Goal: Task Accomplishment & Management: Manage account settings

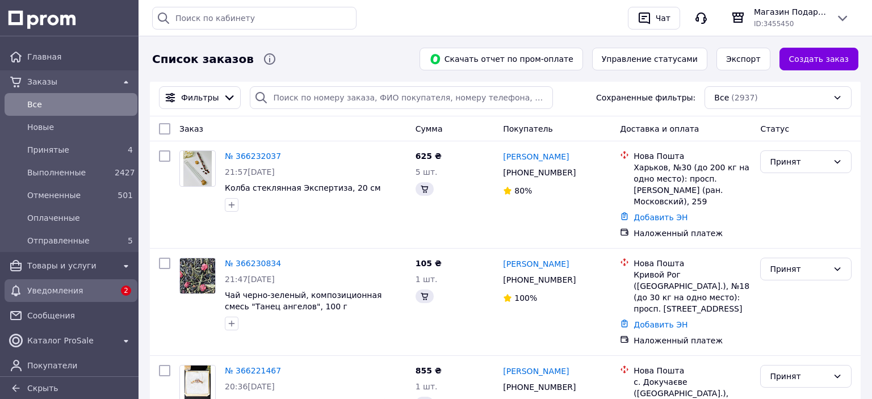
click at [51, 292] on span "Уведомления" at bounding box center [70, 290] width 87 height 11
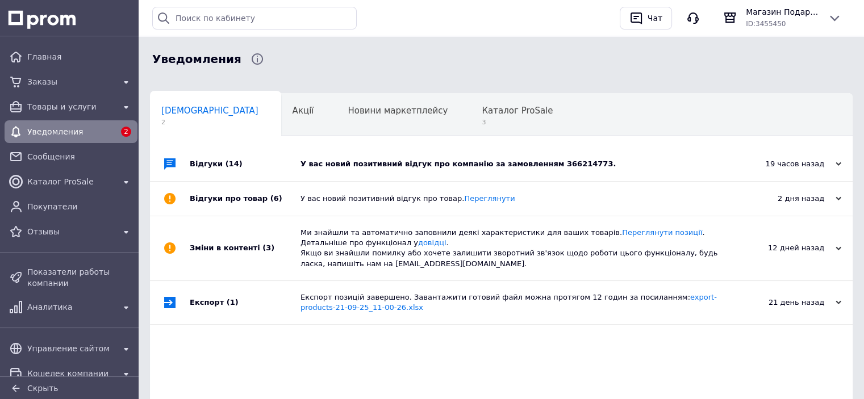
click at [435, 160] on div "У вас новий позитивний відгук про компанію за замовленням 366214773." at bounding box center [513, 164] width 427 height 10
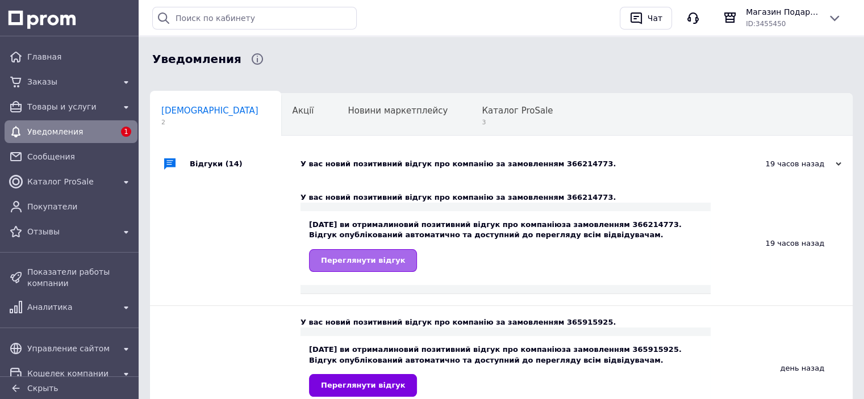
click at [370, 259] on span "Переглянути відгук" at bounding box center [363, 260] width 84 height 9
click at [482, 120] on span "3" at bounding box center [517, 122] width 71 height 9
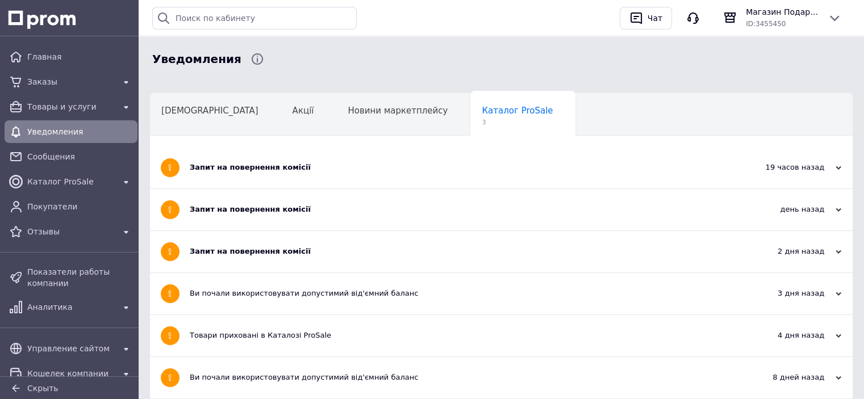
click at [266, 254] on div "Запит на повернення комісії" at bounding box center [459, 251] width 538 height 10
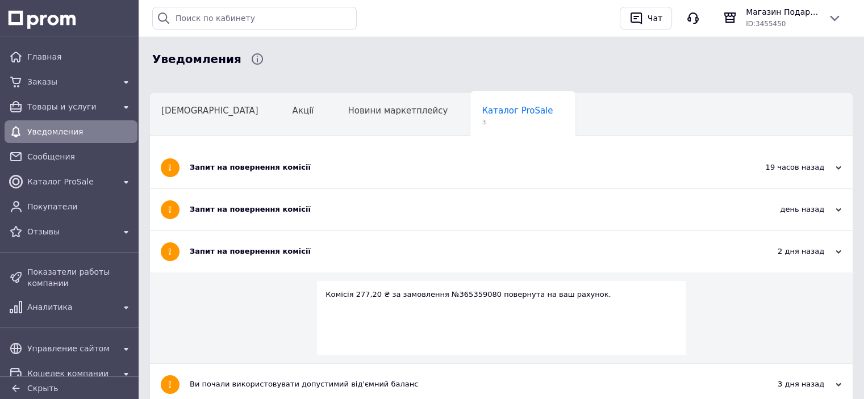
click at [261, 211] on div "Запит на повернення комісії" at bounding box center [459, 209] width 538 height 10
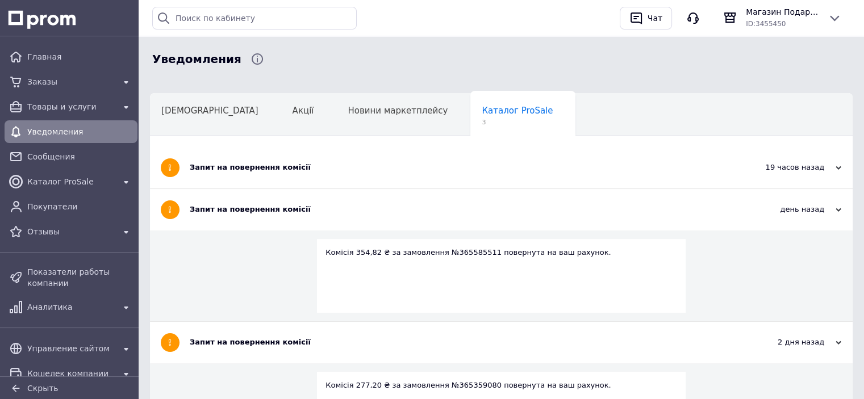
click at [258, 173] on div "Запит на повернення комісії" at bounding box center [459, 167] width 538 height 41
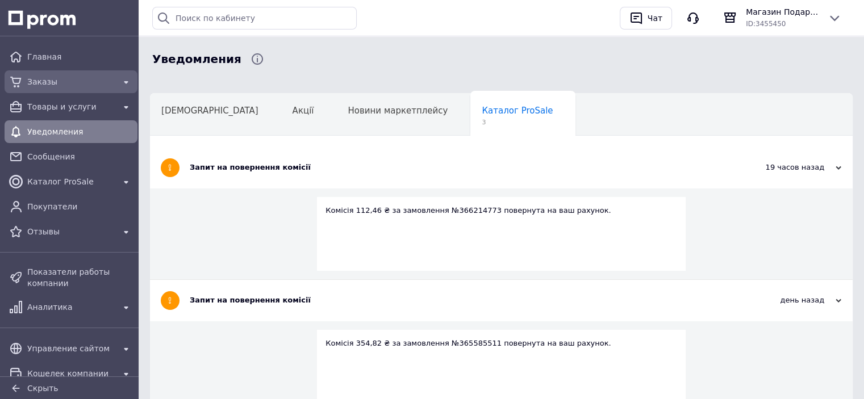
click at [26, 79] on div "Заказы" at bounding box center [71, 82] width 92 height 16
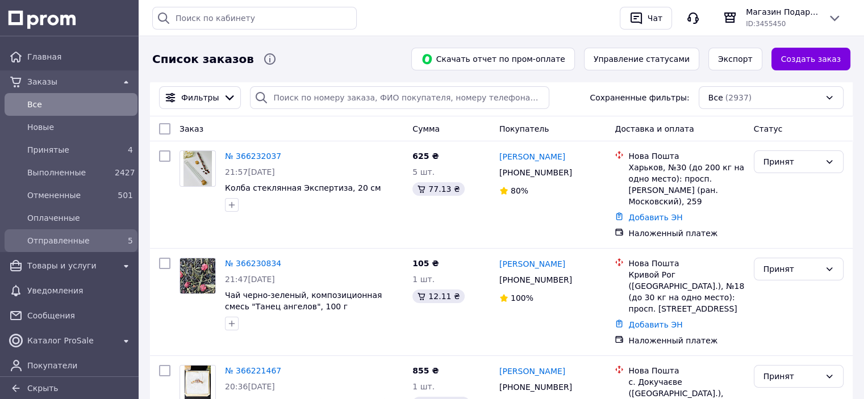
click at [37, 242] on span "Отправленные" at bounding box center [68, 240] width 83 height 11
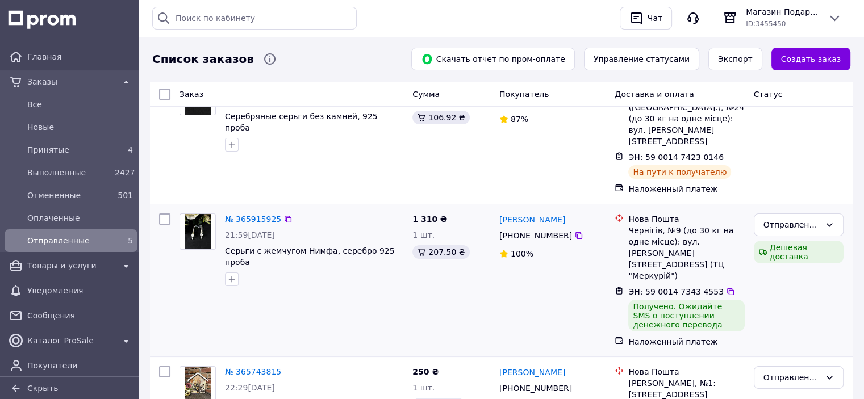
scroll to position [114, 0]
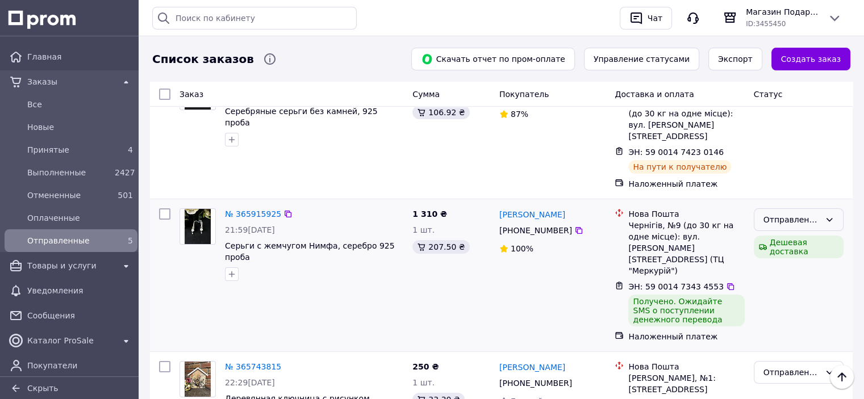
click at [821, 208] on div "Отправленные" at bounding box center [799, 219] width 90 height 23
click at [793, 242] on li "Выполнен" at bounding box center [798, 242] width 89 height 20
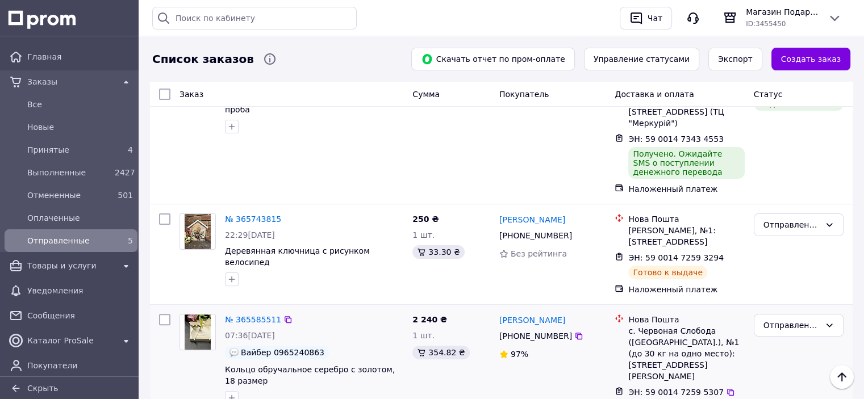
scroll to position [341, 0]
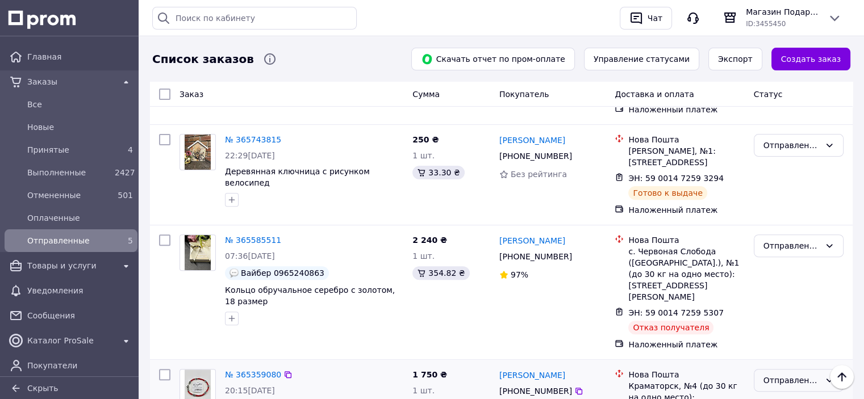
click at [827, 376] on icon at bounding box center [829, 380] width 9 height 9
click at [809, 267] on li "Отменен" at bounding box center [798, 268] width 89 height 20
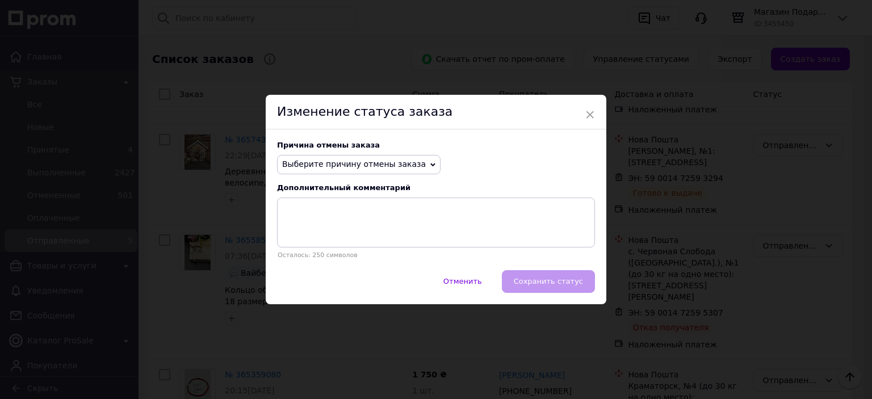
click at [377, 157] on span "Выберите причину отмены заказа" at bounding box center [359, 164] width 164 height 19
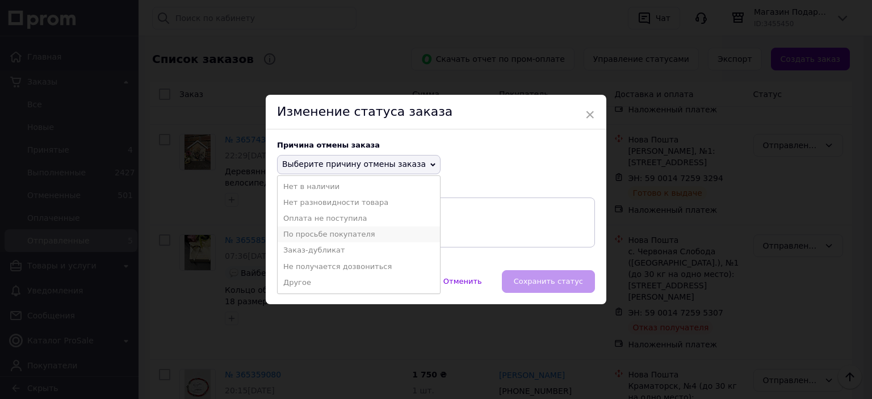
click at [329, 235] on li "По просьбе покупателя" at bounding box center [359, 235] width 162 height 16
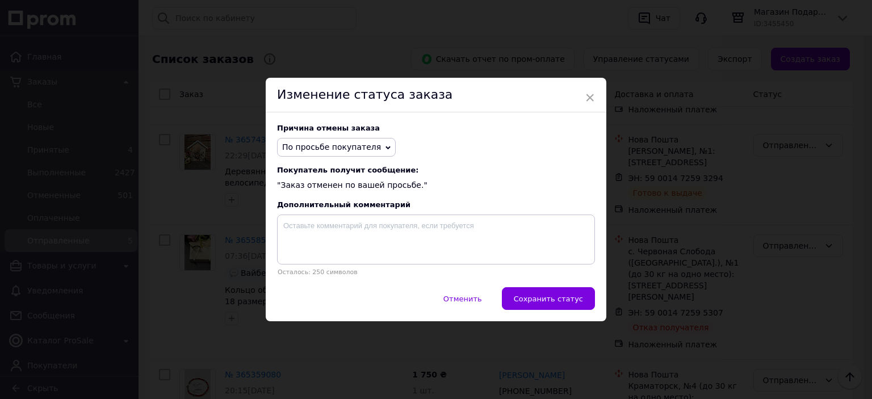
click at [595, 95] on div "Изменение статуса заказа" at bounding box center [436, 95] width 341 height 35
click at [585, 98] on span "×" at bounding box center [590, 97] width 10 height 19
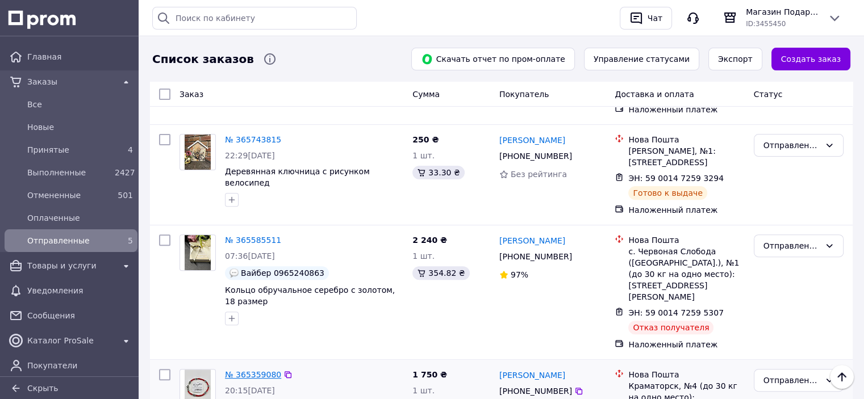
click at [251, 370] on link "№ 365359080" at bounding box center [253, 374] width 56 height 9
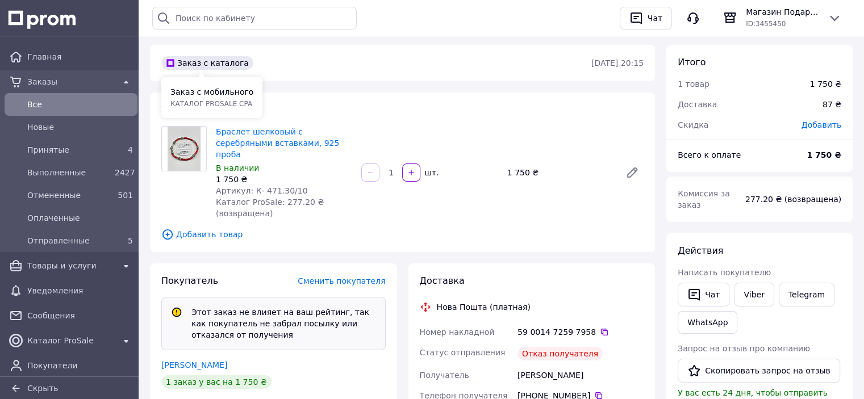
scroll to position [114, 0]
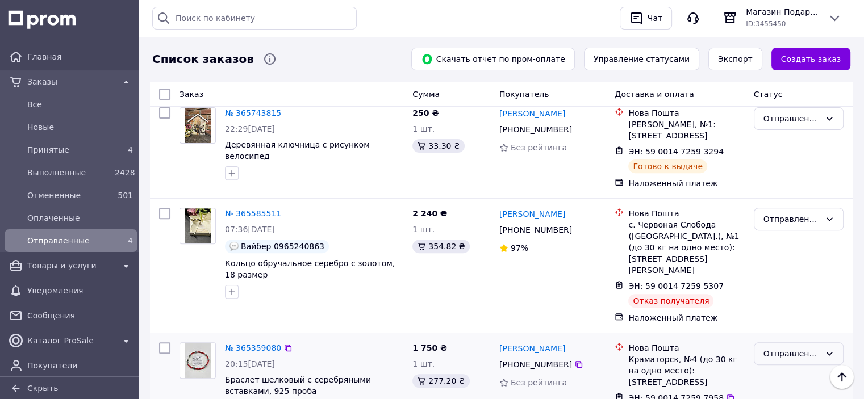
scroll to position [368, 0]
click at [806, 347] on div "Отправленные" at bounding box center [791, 353] width 57 height 12
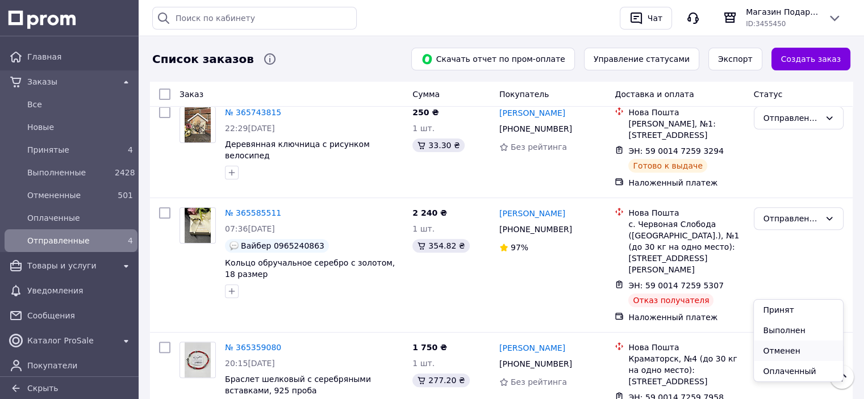
click at [783, 355] on li "Отменен" at bounding box center [798, 351] width 89 height 20
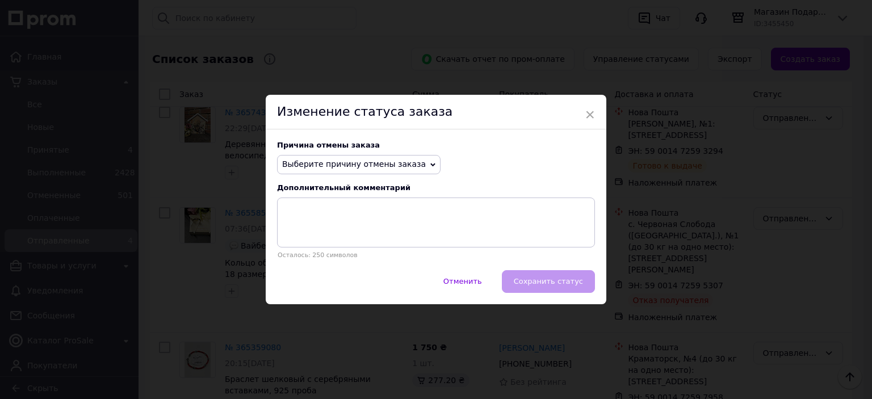
click at [400, 174] on span "Выберите причину отмены заказа" at bounding box center [359, 164] width 164 height 19
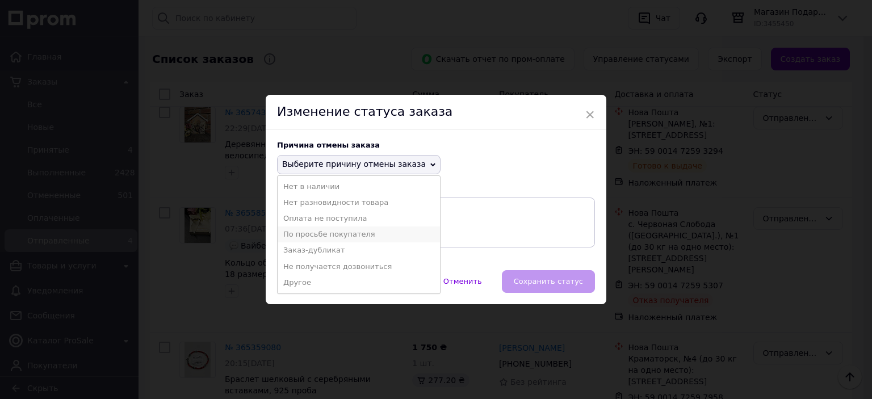
click at [337, 237] on li "По просьбе покупателя" at bounding box center [359, 235] width 162 height 16
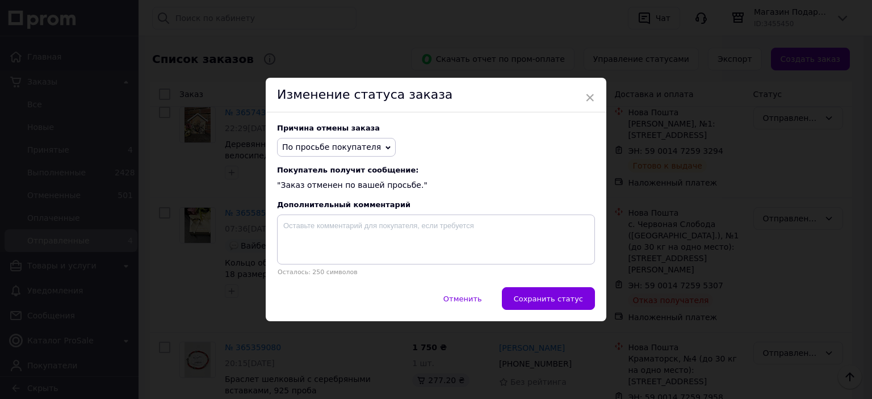
click at [577, 303] on span "Сохранить статус" at bounding box center [548, 299] width 69 height 9
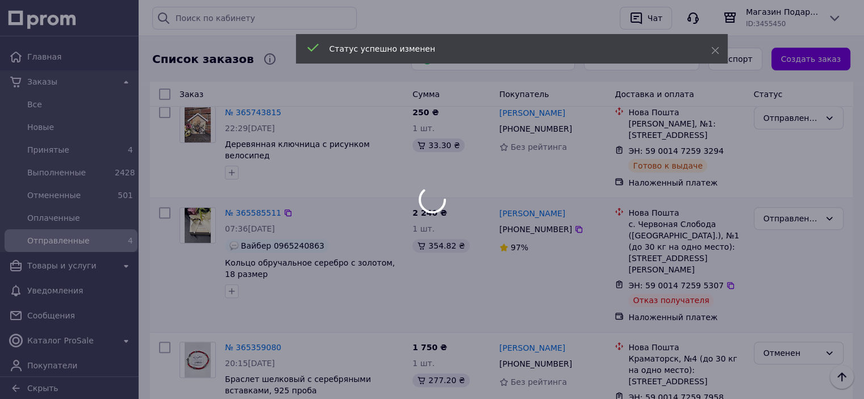
scroll to position [238, 0]
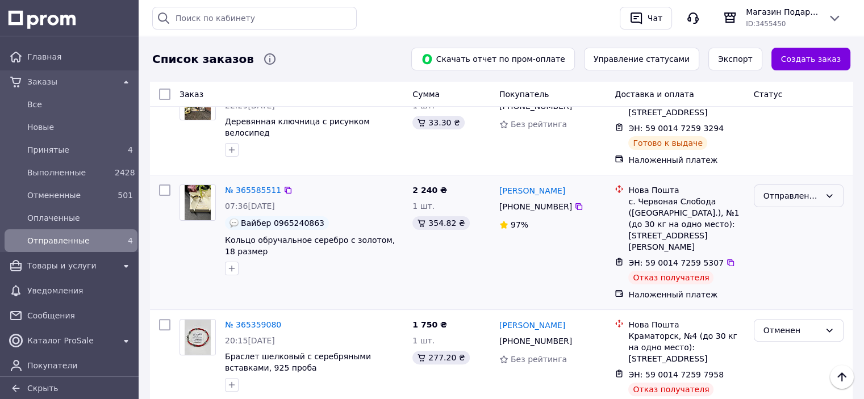
click at [827, 194] on icon at bounding box center [829, 195] width 6 height 3
click at [789, 236] on li "Отменен" at bounding box center [798, 238] width 89 height 20
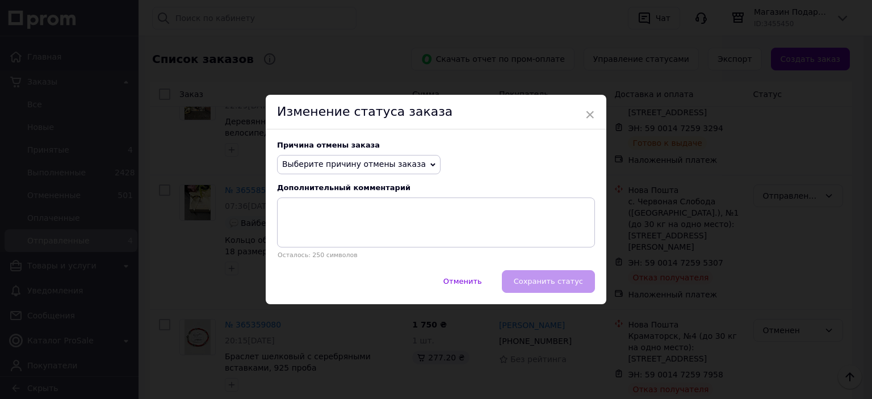
click at [331, 165] on span "Выберите причину отмены заказа" at bounding box center [354, 164] width 144 height 9
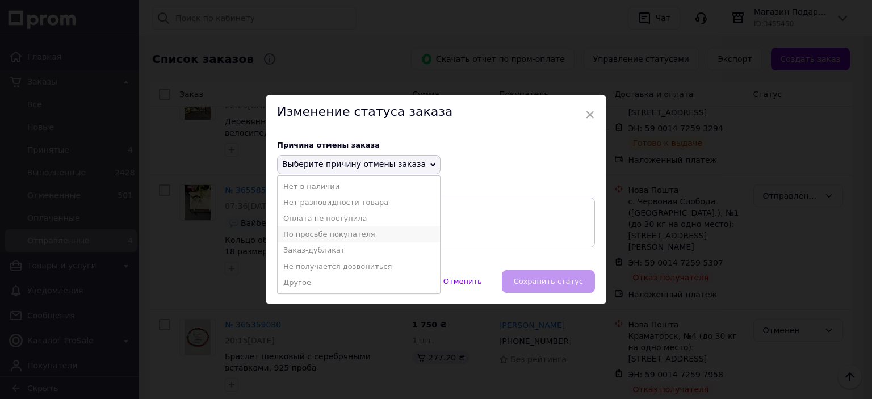
click at [353, 236] on li "По просьбе покупателя" at bounding box center [359, 235] width 162 height 16
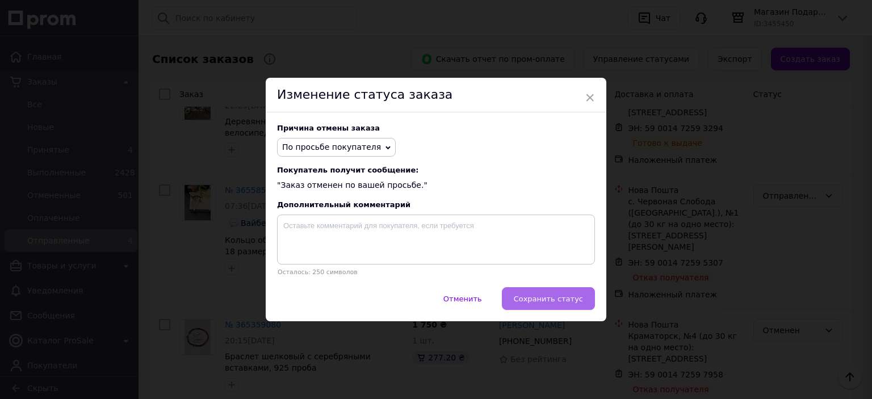
click at [574, 298] on span "Сохранить статус" at bounding box center [548, 299] width 69 height 9
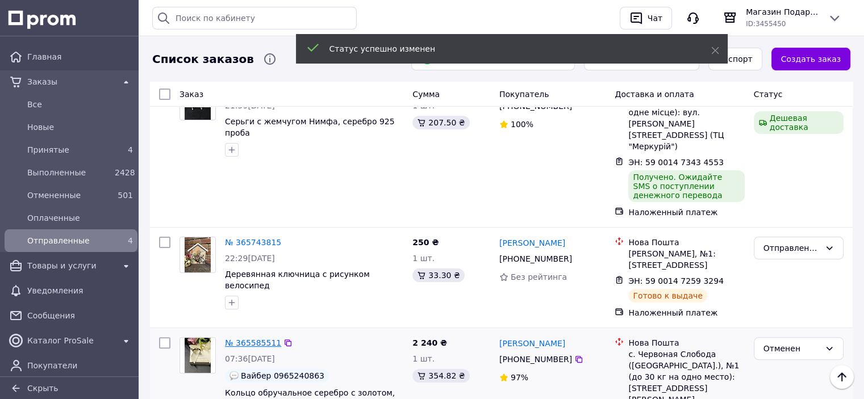
click at [239, 338] on link "№ 365585511" at bounding box center [253, 342] width 56 height 9
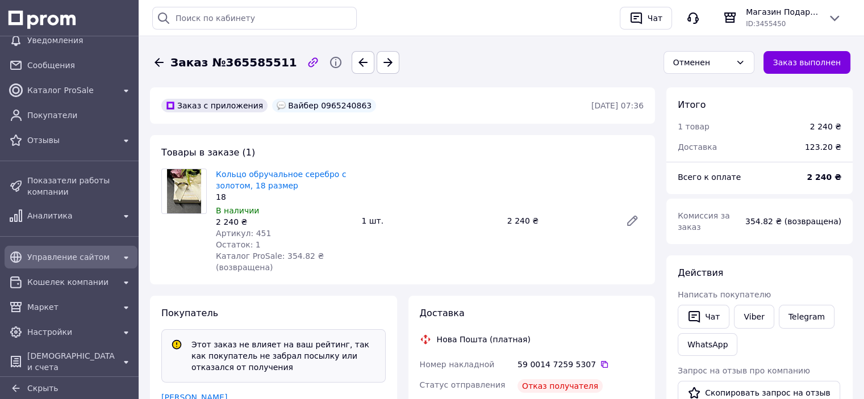
scroll to position [57, 0]
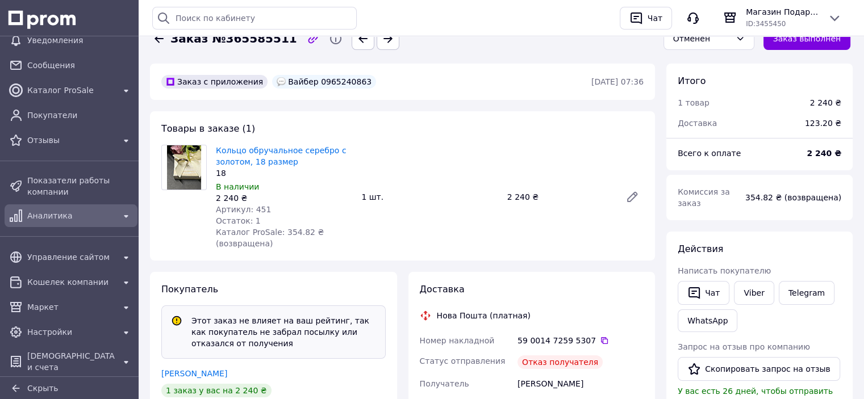
click at [37, 221] on div "Аналитика" at bounding box center [71, 216] width 92 height 16
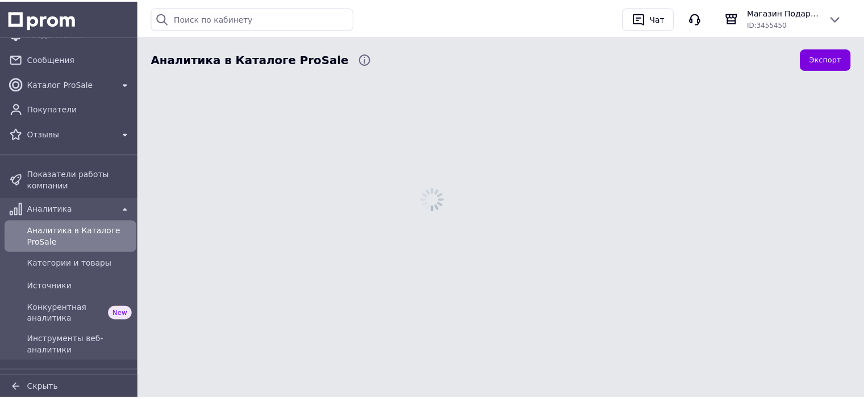
scroll to position [91, 0]
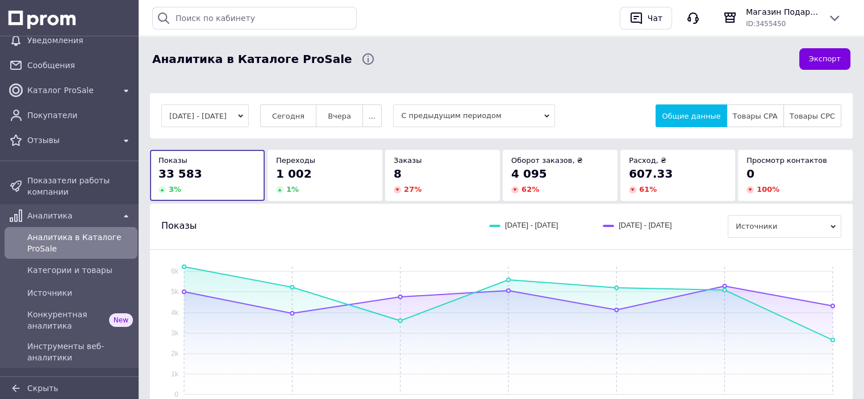
click at [249, 114] on button "[DATE] - [DATE]" at bounding box center [204, 115] width 87 height 23
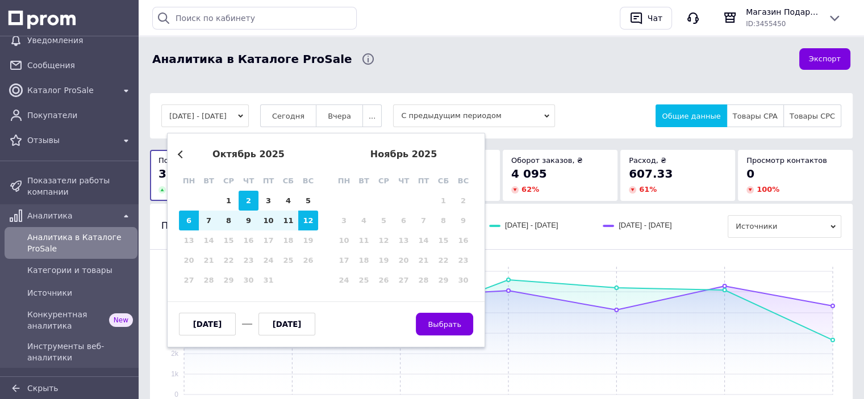
drag, startPoint x: 226, startPoint y: 199, endPoint x: 246, endPoint y: 199, distance: 19.9
click at [227, 199] on div "1" at bounding box center [229, 201] width 20 height 20
type input "[DATE]"
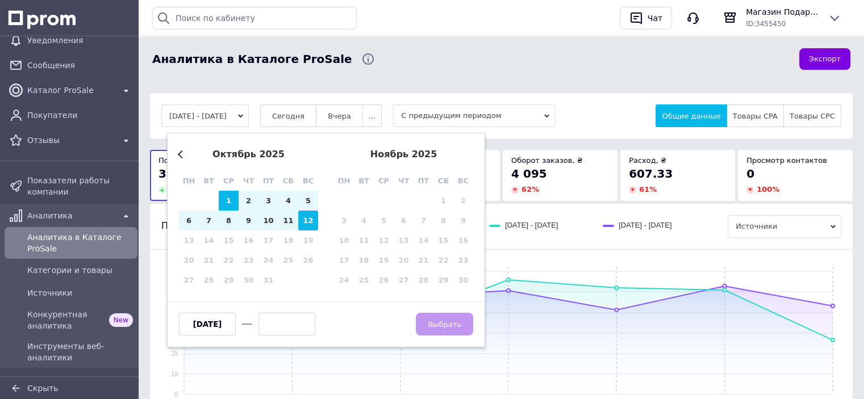
click at [311, 221] on div "12" at bounding box center [308, 221] width 20 height 20
type input "[DATE]"
click at [449, 320] on span "Выбрать" at bounding box center [445, 324] width 34 height 9
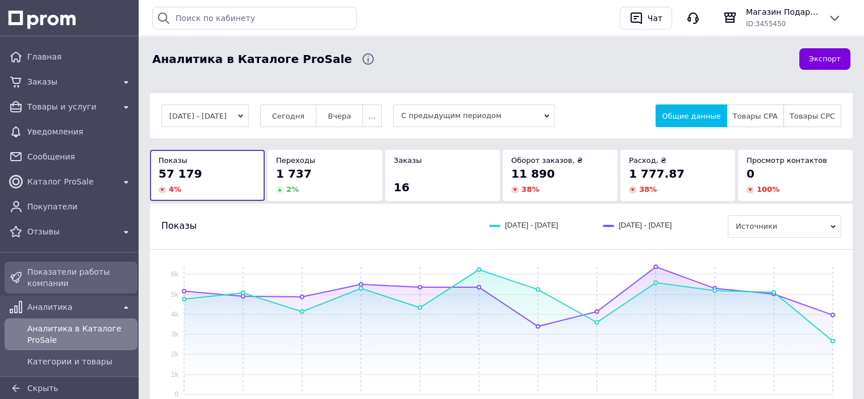
click at [74, 271] on span "Показатели работы компании" at bounding box center [80, 277] width 106 height 23
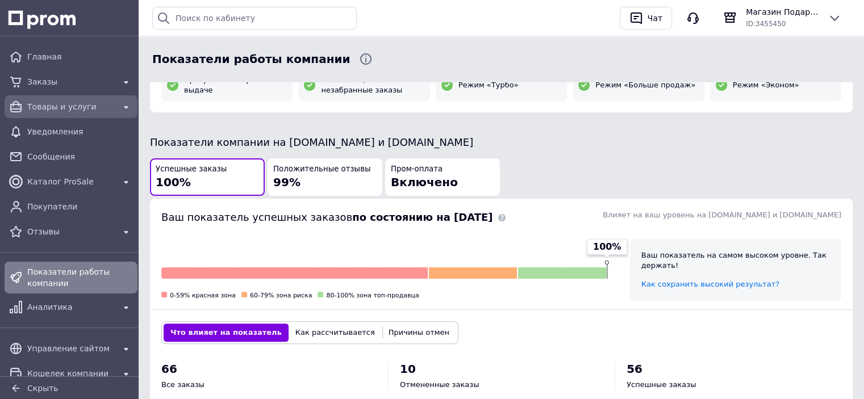
click at [47, 106] on span "Товары и услуги" at bounding box center [70, 106] width 87 height 11
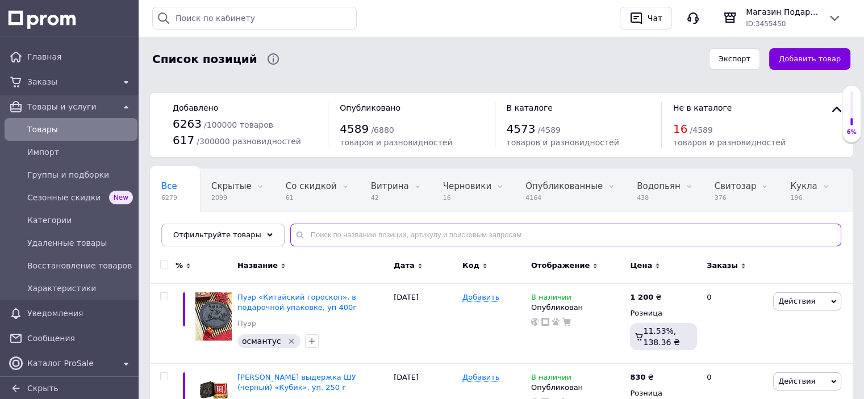
drag, startPoint x: 328, startPoint y: 231, endPoint x: 319, endPoint y: 229, distance: 9.2
click at [328, 232] on input "text" at bounding box center [565, 235] width 551 height 23
paste input "Кружка біла з малюнком видра, 350 мл і тарілка"
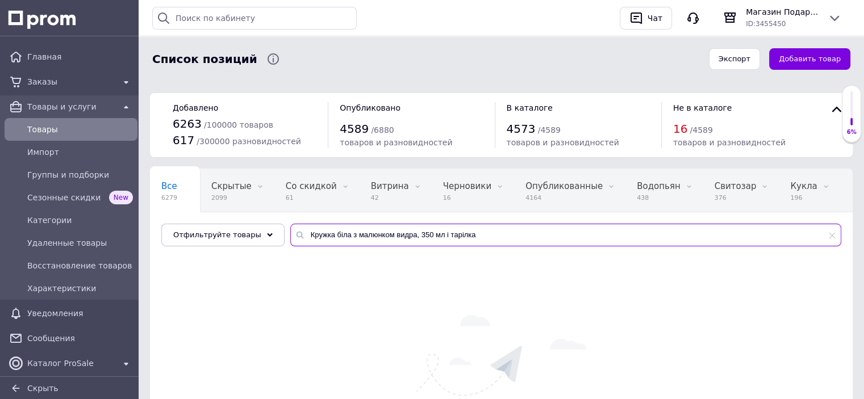
drag, startPoint x: 476, startPoint y: 236, endPoint x: 402, endPoint y: 240, distance: 74.0
click at [402, 240] on input "Кружка біла з малюнком видра, 350 мл і тарілка" at bounding box center [565, 235] width 551 height 23
drag, startPoint x: 383, startPoint y: 234, endPoint x: 271, endPoint y: 232, distance: 111.9
click at [270, 229] on div "Все 6279 Скрытые 2099 Удалить Редактировать Со скидкой 61 Удалить Редактировать…" at bounding box center [501, 208] width 702 height 78
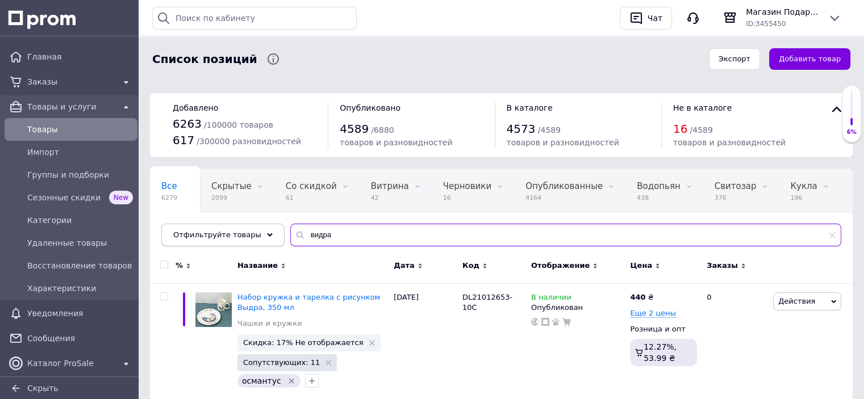
paste input "рожеве серце"
drag, startPoint x: 243, startPoint y: 236, endPoint x: 236, endPoint y: 240, distance: 8.4
click at [235, 236] on div "Отфильтруйте товары рожеве серцевидра" at bounding box center [501, 235] width 680 height 23
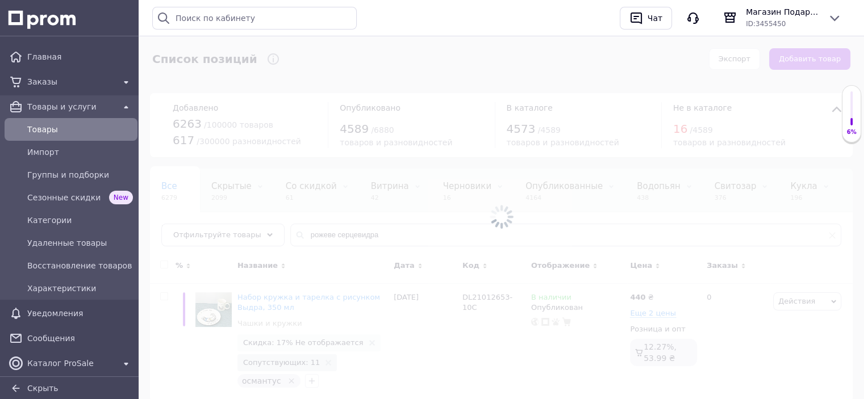
click at [354, 220] on div at bounding box center [501, 216] width 725 height 365
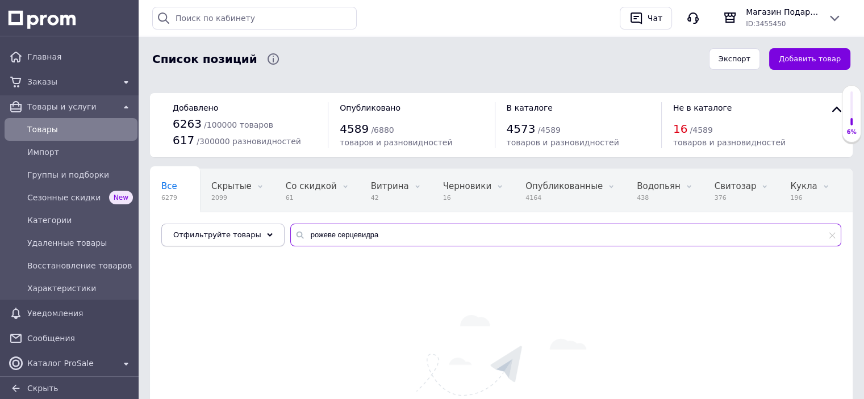
paste input "text"
drag, startPoint x: 329, startPoint y: 237, endPoint x: 245, endPoint y: 232, distance: 83.6
click at [247, 233] on div "Отфильтруйте товары рожеве серцевидра" at bounding box center [501, 235] width 680 height 23
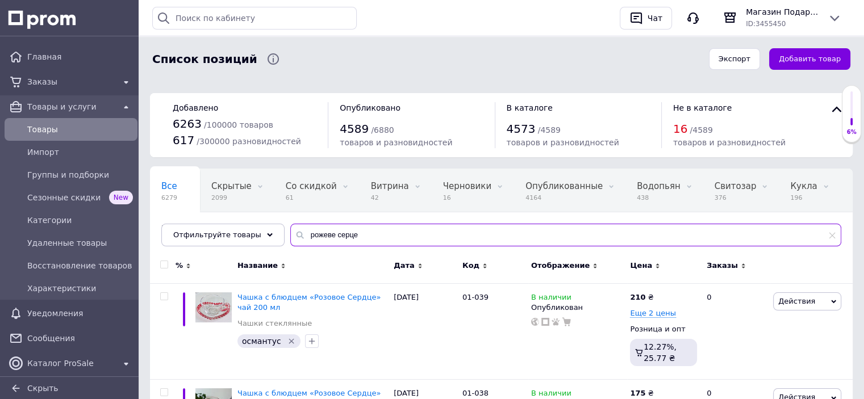
paste input "Набір 6 келих 350 мл "новий стиль""
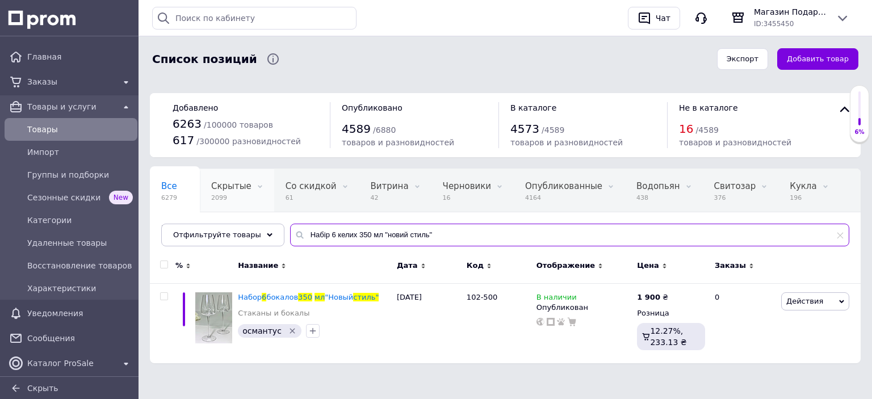
paste input "[PERSON_NAME] подвійна "квітка" 100мл"
drag, startPoint x: 438, startPoint y: 232, endPoint x: 253, endPoint y: 199, distance: 188.6
click at [221, 233] on div "Отфильтруйте товары Набір 6 келих 350 мл "новий стиль"" at bounding box center [505, 235] width 688 height 23
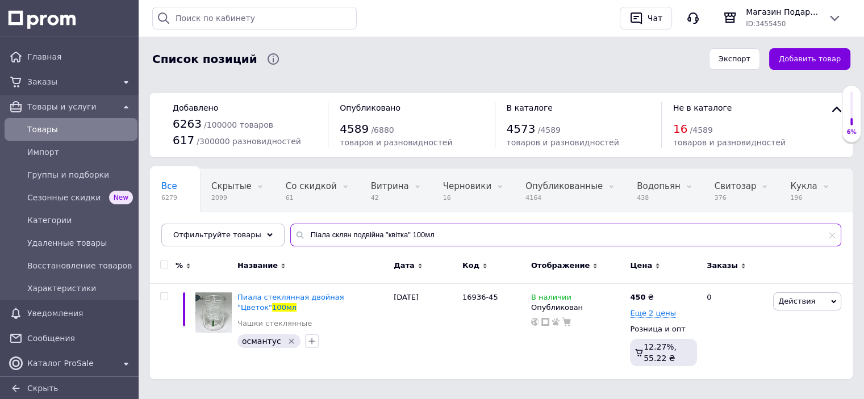
drag, startPoint x: 438, startPoint y: 233, endPoint x: 258, endPoint y: 216, distance: 180.9
click at [258, 216] on div "Все 6279 Скрытые 2099 Удалить Редактировать Со скидкой 61 Удалить Редактировать…" at bounding box center [501, 208] width 702 height 78
paste input "абір 6 келихів 320 мл "беллісімо""
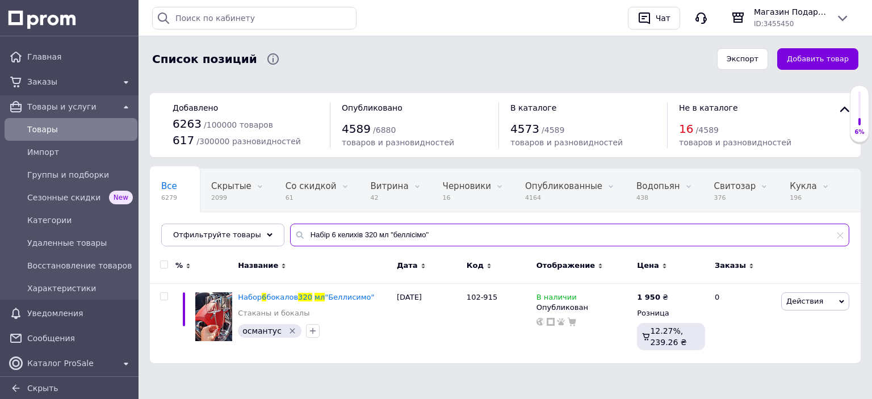
drag, startPoint x: 363, startPoint y: 233, endPoint x: 286, endPoint y: 233, distance: 77.2
click at [290, 233] on div "Набір 6 келихів 320 мл "беллісімо"" at bounding box center [569, 235] width 559 height 23
paste input "кляна пляшка в чохлі зоряний бакс, 350мл"
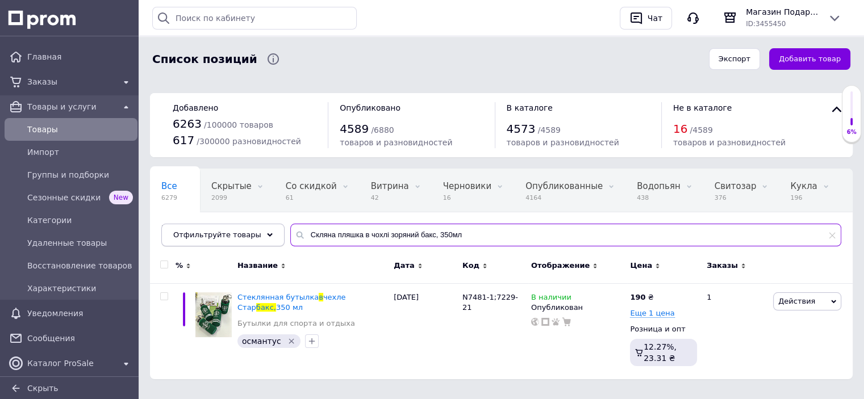
drag, startPoint x: 463, startPoint y: 235, endPoint x: 245, endPoint y: 244, distance: 217.7
click at [245, 242] on div "Отфильтруйте товары Скляна пляшка в чохлі зоряний бакс, 350мл" at bounding box center [501, 235] width 680 height 23
paste input "абір 6 келихів 200 мл "елізіум""
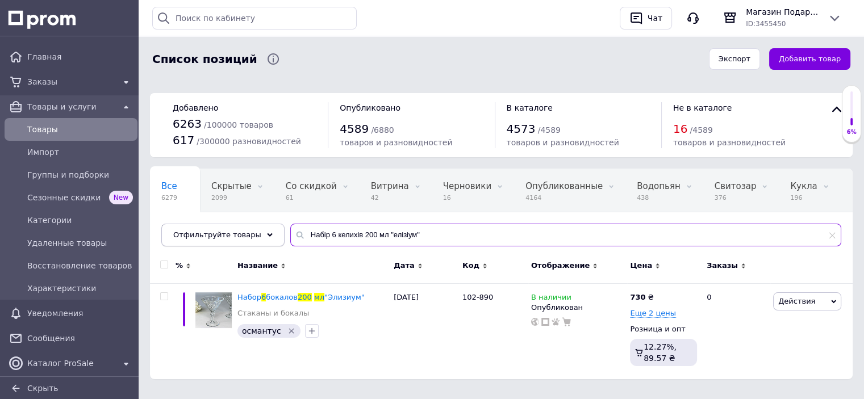
drag, startPoint x: 257, startPoint y: 227, endPoint x: 236, endPoint y: 226, distance: 21.0
click at [236, 226] on div "Отфильтруйте товары Набір 6 келихів 200 мл "елізіум"" at bounding box center [501, 235] width 680 height 23
paste input "ружок "coffee-lover",130 мл"
drag, startPoint x: 438, startPoint y: 236, endPoint x: 288, endPoint y: 230, distance: 150.0
click at [290, 230] on div "Набір 6 кружок "coffee-lover",130 мл" at bounding box center [565, 235] width 551 height 23
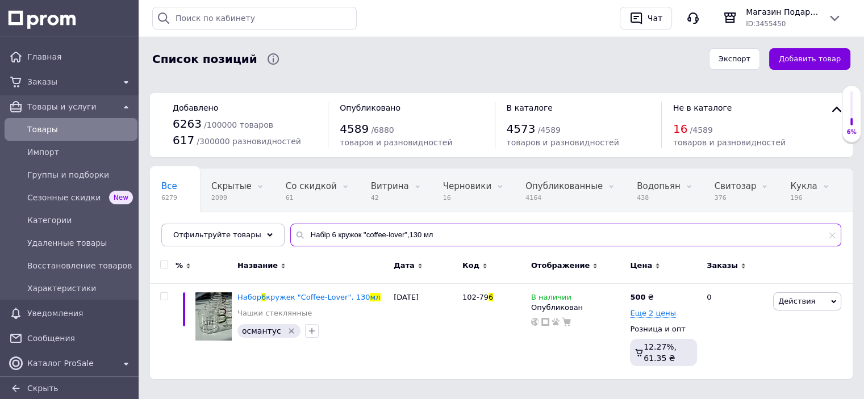
paste input "каволюб"
drag, startPoint x: 426, startPoint y: 237, endPoint x: 284, endPoint y: 214, distance: 143.9
click at [270, 236] on div "Отфильтруйте товары Набір 6 кружок "каволюб",130 мл" at bounding box center [501, 235] width 680 height 23
paste input "ружка з кришкою і трубочкою "різдвяний світер", 36"
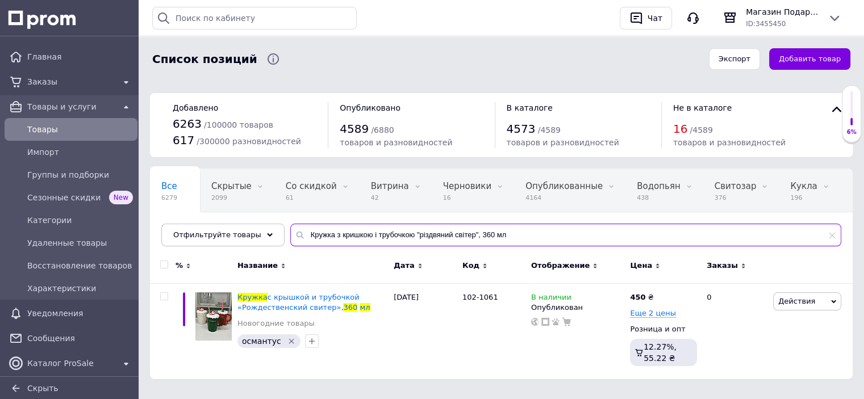
paste input "ляшка з трубочкою [PERSON_NAME] вей, 225"
drag, startPoint x: 492, startPoint y: 232, endPoint x: 256, endPoint y: 216, distance: 236.8
click at [244, 229] on div "Отфильтруйте товары Кружка з кришкою і трубочкою "різдвяний світер", 360 мл" at bounding box center [501, 235] width 680 height 23
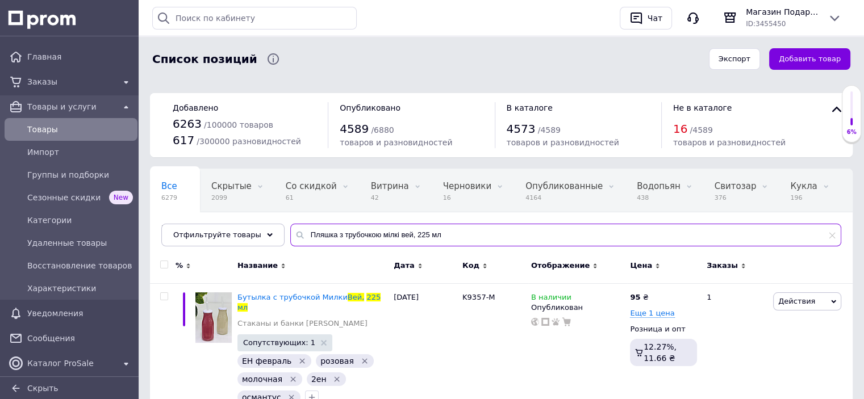
paste input "іала з подвійними стінками скло для гарячих та холодних напоїв 250 мл ведмежа"
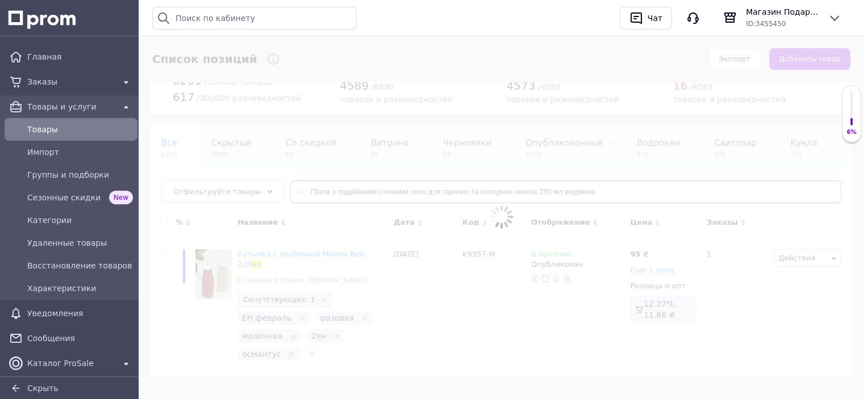
scroll to position [14, 0]
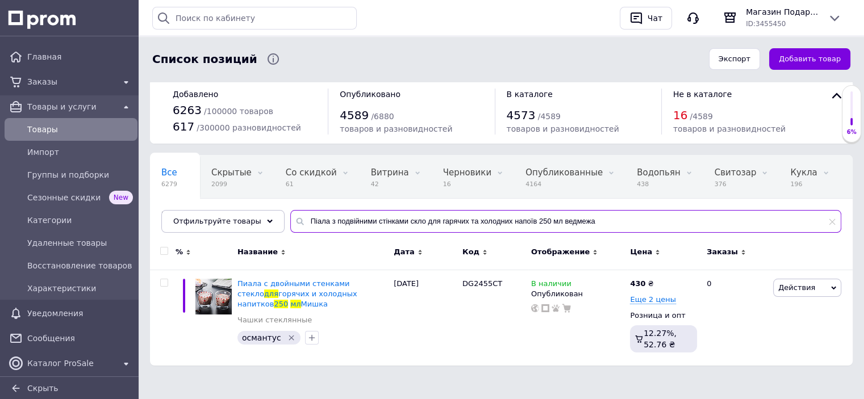
drag, startPoint x: 614, startPoint y: 217, endPoint x: 309, endPoint y: 201, distance: 305.4
click at [287, 196] on div "Все 6279 Скрытые 2099 Удалить Редактировать Со скидкой 61 Удалить Редактировать…" at bounding box center [501, 194] width 702 height 78
paste input "ляшка дитяча юмі, 375 мл"
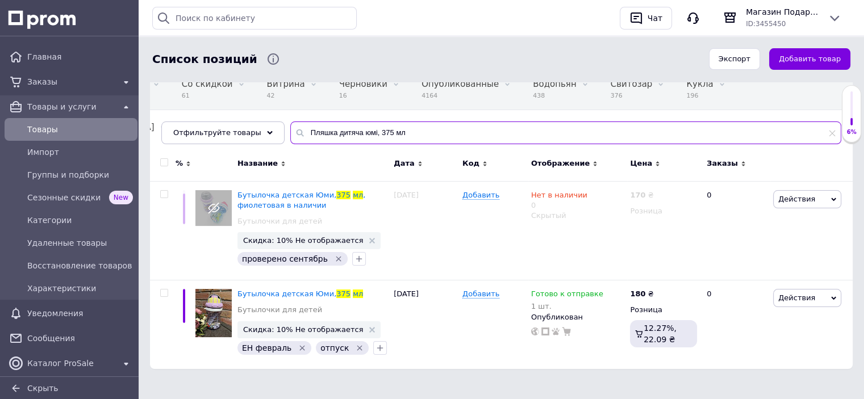
scroll to position [105, 0]
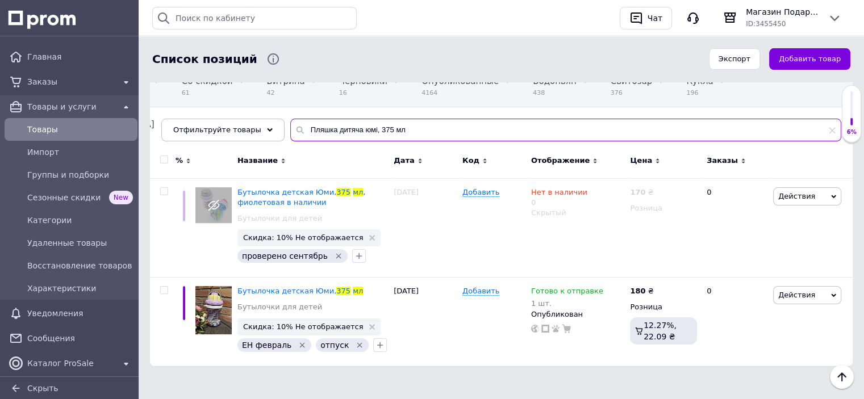
drag, startPoint x: 402, startPoint y: 131, endPoint x: 296, endPoint y: 124, distance: 106.4
click at [296, 124] on input "Пляшка дитяча юмі, 375 мл" at bounding box center [565, 130] width 551 height 23
paste input "атейро"
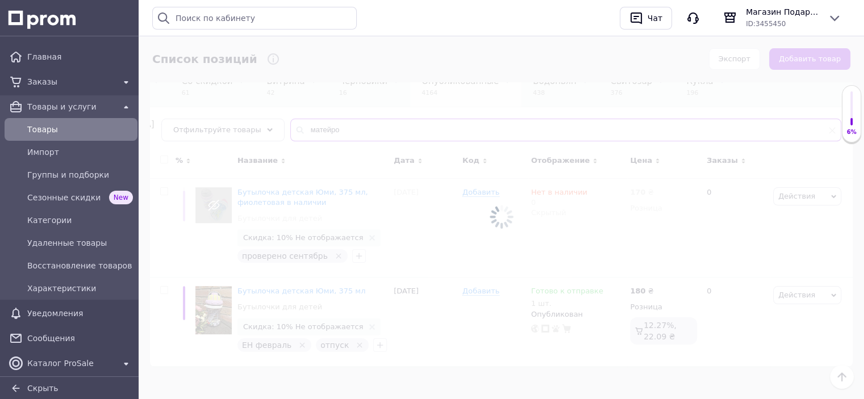
scroll to position [16, 0]
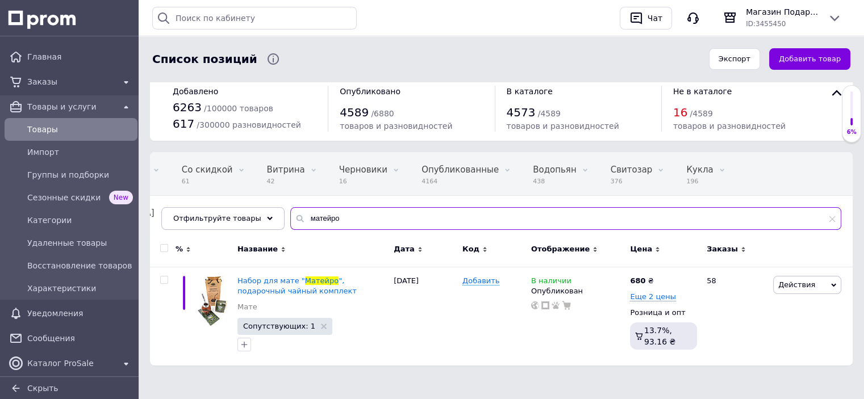
drag, startPoint x: 311, startPoint y: 218, endPoint x: 293, endPoint y: 216, distance: 18.3
click at [293, 216] on input "матейро" at bounding box center [565, 218] width 551 height 23
paste input "[PERSON_NAME] пляшка з поїлкою "листя", 750 мл"
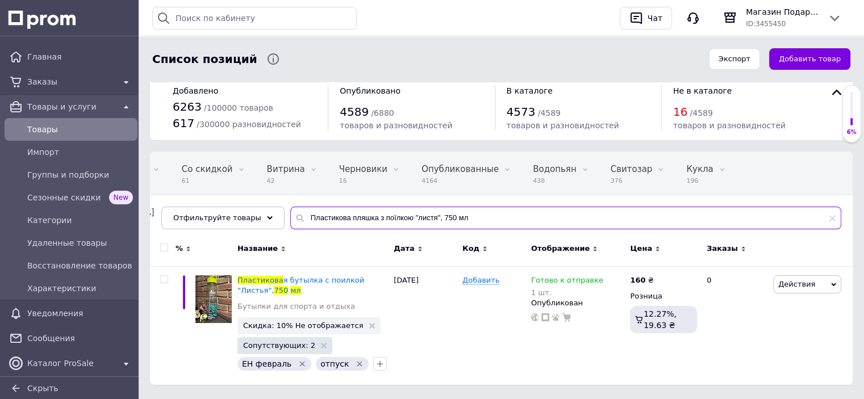
scroll to position [36, 0]
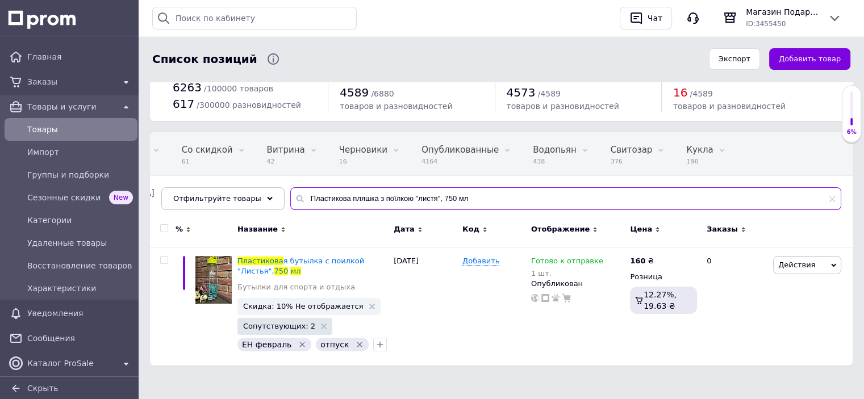
drag, startPoint x: 338, startPoint y: 199, endPoint x: 289, endPoint y: 195, distance: 49.6
click at [290, 195] on div "Пластикова пляшка з поїлкою "листя", 750 мл" at bounding box center [565, 198] width 551 height 23
paste input "фаберже"
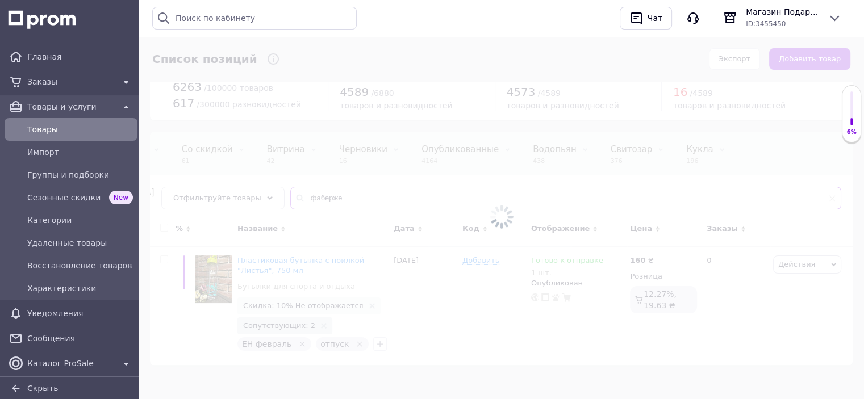
scroll to position [105, 0]
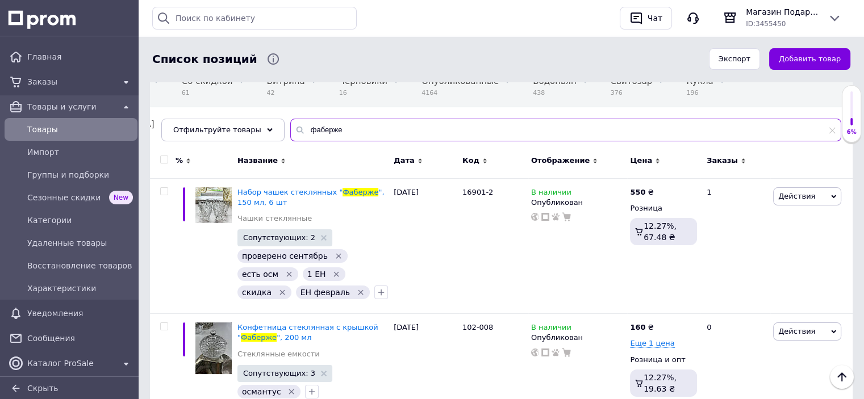
click at [325, 132] on input "фаберже" at bounding box center [565, 130] width 551 height 23
paste input "Набір келихів 230 мл "флайс", 6шт"
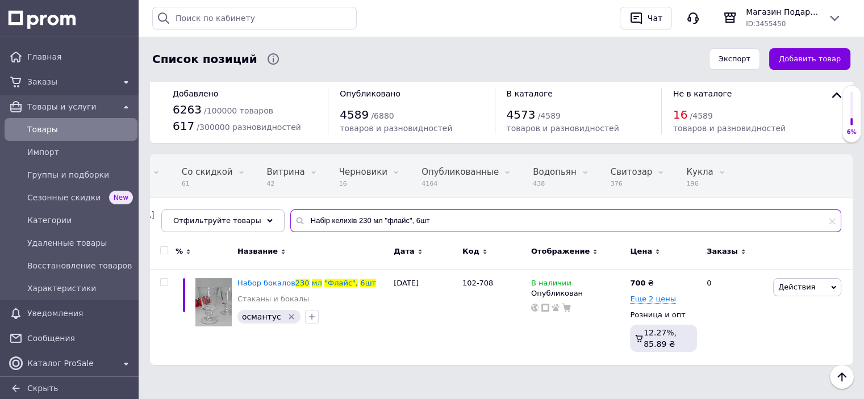
scroll to position [14, 0]
drag, startPoint x: 424, startPoint y: 222, endPoint x: 295, endPoint y: 225, distance: 128.4
click at [295, 225] on input "Набір келихів 230 мл "флайс", 6шт" at bounding box center [565, 221] width 551 height 23
paste input "6 келихів "мальбек" 430 мл, 9x19cm"
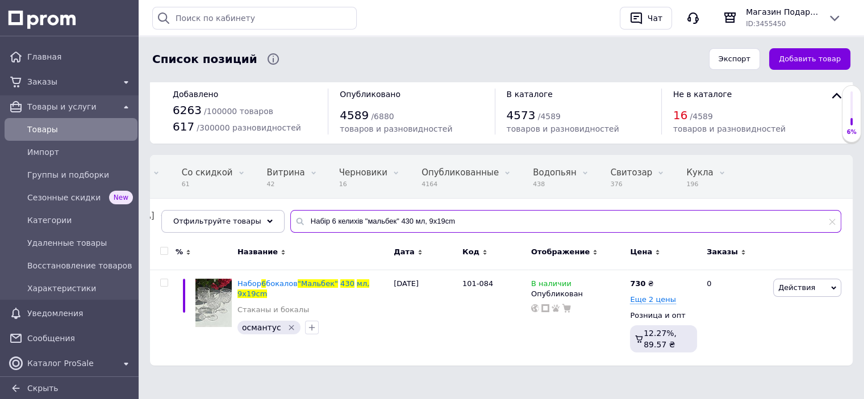
scroll to position [14, 0]
drag, startPoint x: 453, startPoint y: 227, endPoint x: 294, endPoint y: 220, distance: 159.1
click at [294, 220] on input "Набір 6 келихів "мальбек" 430 мл, 9x19cm" at bounding box center [565, 221] width 551 height 23
paste input "екантер "guess" великий 1,5 л"
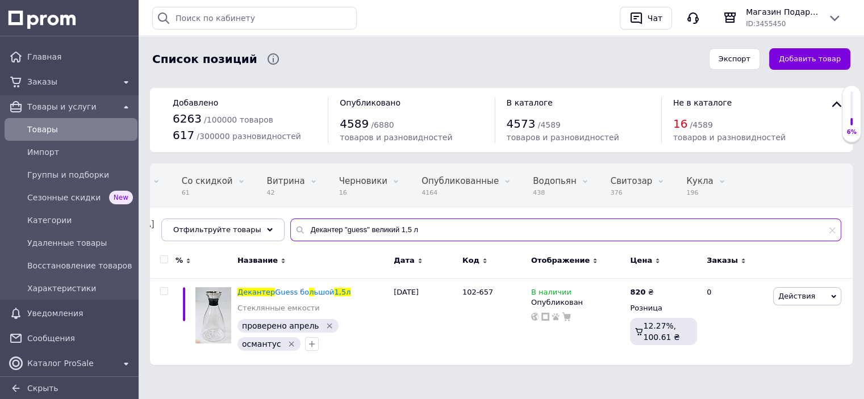
scroll to position [5, 0]
drag, startPoint x: 388, startPoint y: 228, endPoint x: 298, endPoint y: 229, distance: 90.9
click at [290, 227] on input "Декантер "guess" великий 1,5 л" at bounding box center [565, 230] width 551 height 23
paste input "аленький 1"
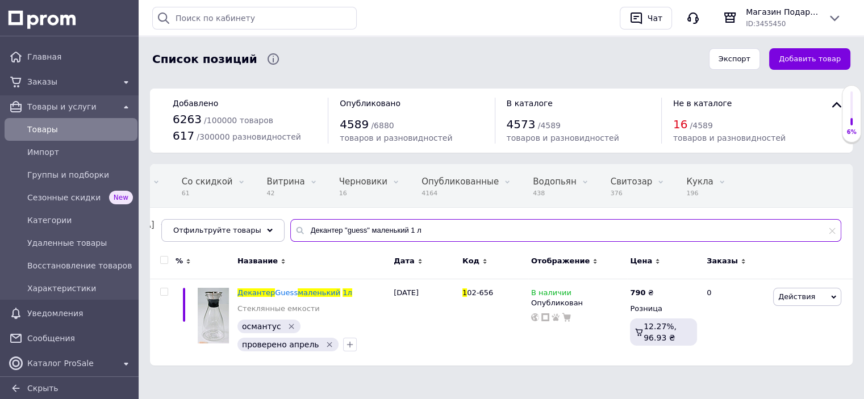
drag, startPoint x: 425, startPoint y: 223, endPoint x: 291, endPoint y: 240, distance: 134.5
click at [278, 242] on div "Все 6279 Скрытые 2099 Удалить Редактировать Со скидкой 61 Удалить Редактировать…" at bounding box center [501, 203] width 702 height 78
paste input "ар банка кактус, 450 м"
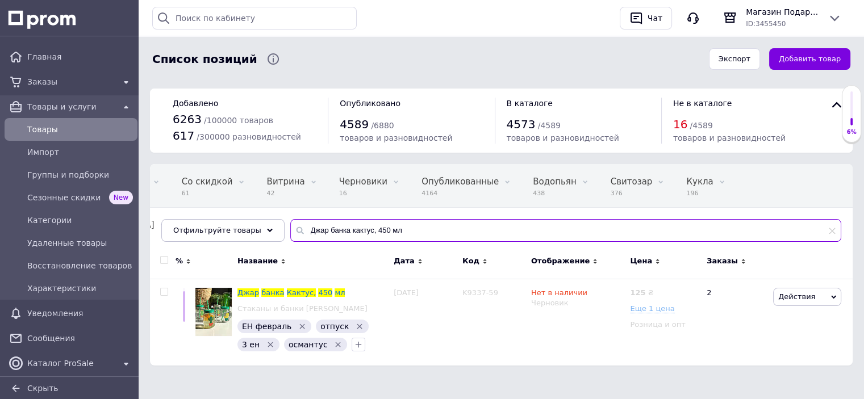
scroll to position [5, 0]
drag, startPoint x: 394, startPoint y: 228, endPoint x: 303, endPoint y: 230, distance: 91.5
click at [297, 230] on input "Джар банка кактус, 450 мл" at bounding box center [565, 230] width 551 height 23
paste input "айний набір: 6 чашок 280мл із блюдцями камея"
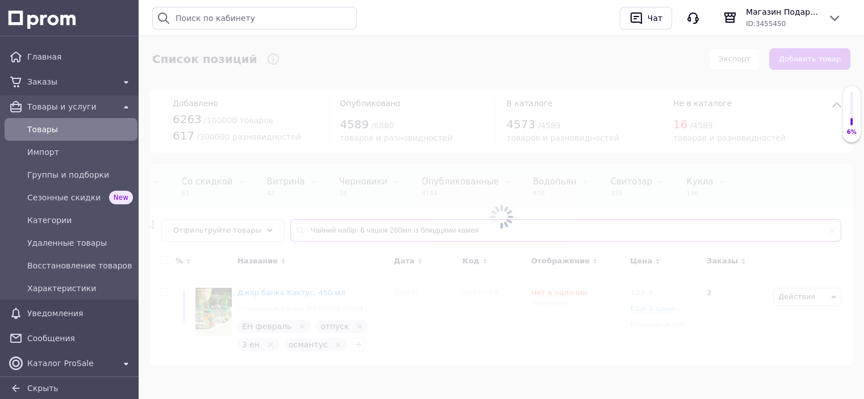
scroll to position [36, 0]
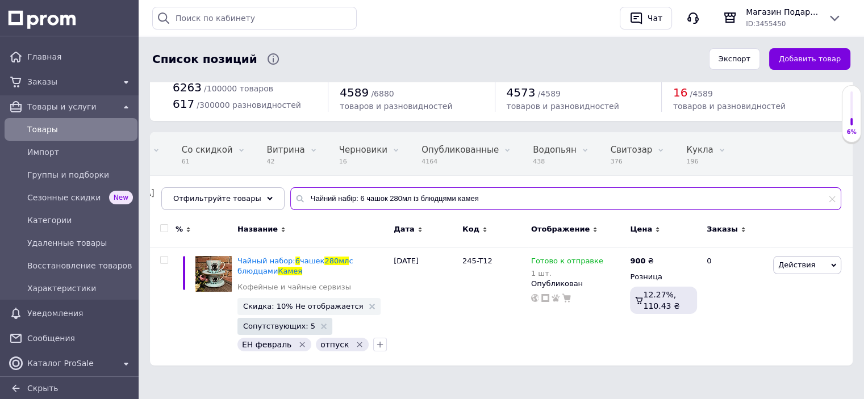
drag, startPoint x: 437, startPoint y: 203, endPoint x: 291, endPoint y: 203, distance: 145.4
click at [290, 202] on input "Чайний набір: 6 чашок 280мл із блюдцями камея" at bounding box center [565, 198] width 551 height 23
paste input "рмуд"
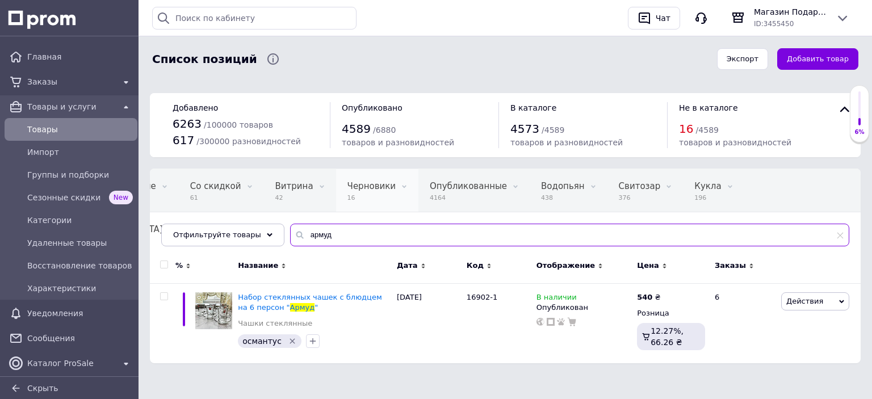
scroll to position [0, 95]
paste input "малюнком сова"
drag, startPoint x: 333, startPoint y: 238, endPoint x: 241, endPoint y: 231, distance: 92.2
click at [241, 231] on div "Отфильтруйте товары з малюнком сова" at bounding box center [505, 235] width 688 height 23
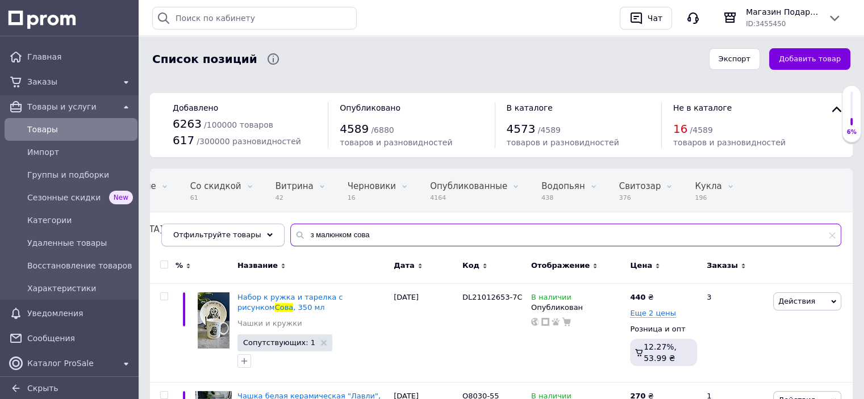
drag, startPoint x: 344, startPoint y: 232, endPoint x: 215, endPoint y: 232, distance: 128.9
click at [214, 232] on div "Отфильтруйте товары з малюнком сова" at bounding box center [501, 235] width 680 height 23
paste input "абір кавовий на підставці "дитячий садок""
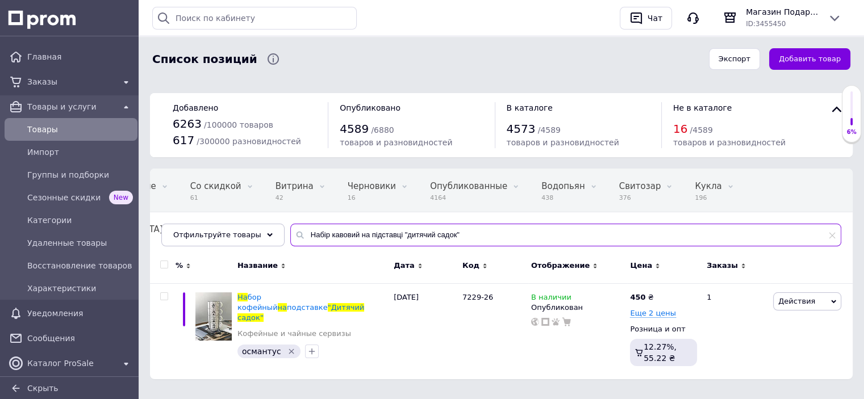
paste input "ружка скляна "райб" з кольоровою ручкою, 230 мл"
drag, startPoint x: 428, startPoint y: 224, endPoint x: 267, endPoint y: 219, distance: 160.8
click at [267, 219] on div "Все 6279 Скрытые 2099 Удалить Редактировать Со скидкой 61 Удалить Редактировать…" at bounding box center [501, 208] width 702 height 78
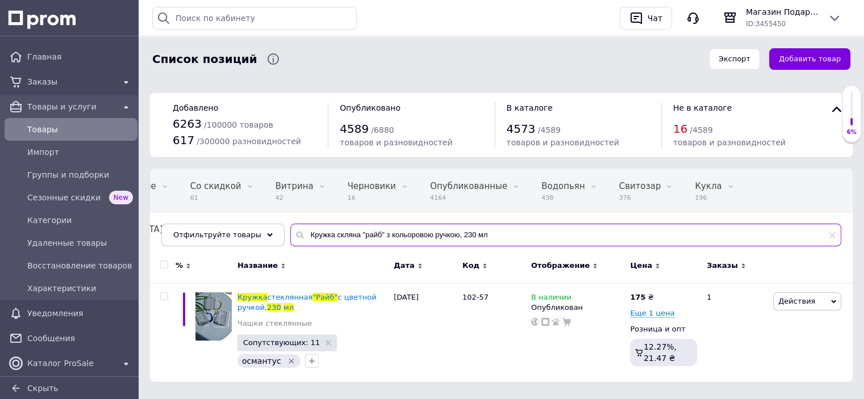
drag, startPoint x: 488, startPoint y: 234, endPoint x: 294, endPoint y: 233, distance: 194.2
click at [294, 233] on input "Кружка скляна "райб" з кольоровою ручкою, 230 мл" at bounding box center [565, 235] width 551 height 23
paste input "ляшка дитяча юмі, 375 мл, [PERSON_NAME] в наявності"
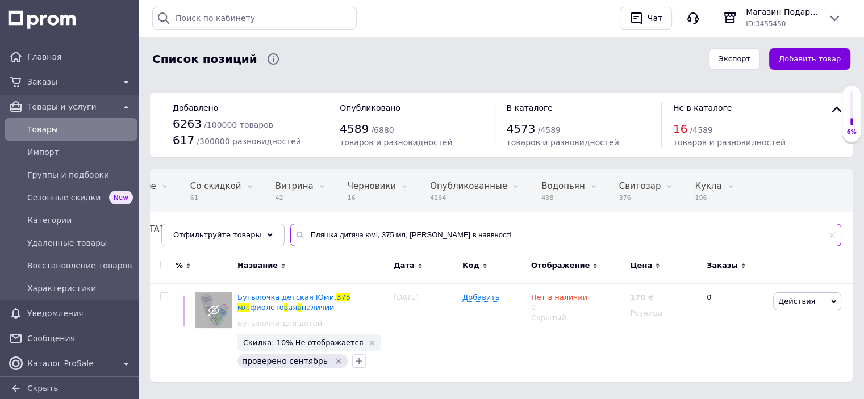
drag, startPoint x: 429, startPoint y: 237, endPoint x: 318, endPoint y: 236, distance: 111.3
click at [291, 236] on div "Пляшка дитяча юмі, 375 мл, [PERSON_NAME] в наявності" at bounding box center [565, 235] width 551 height 23
paste input "арпінчо"
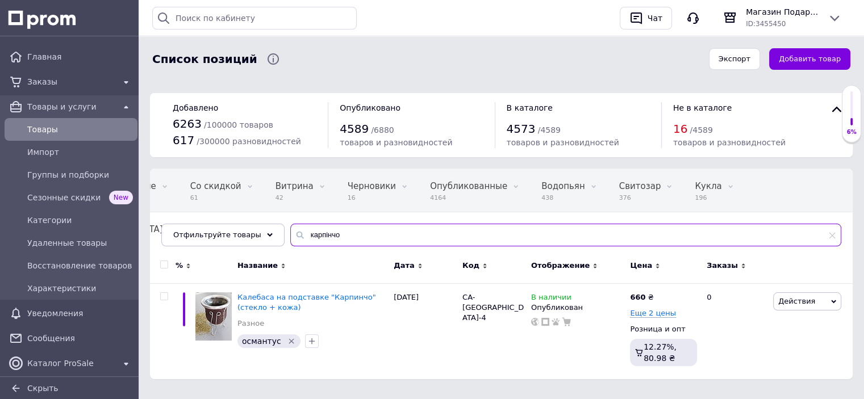
drag, startPoint x: 341, startPoint y: 240, endPoint x: 293, endPoint y: 231, distance: 49.2
click at [293, 231] on input "карпінчо" at bounding box center [565, 235] width 551 height 23
paste input "ляшка для води "my bottle"з контейнером, 700 мл"
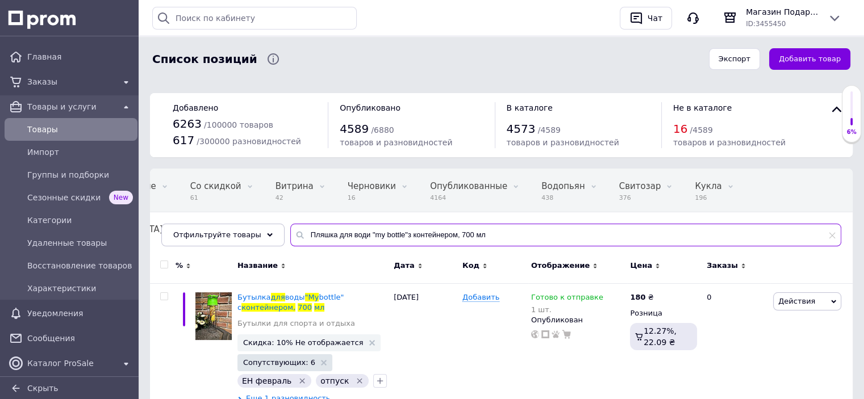
drag, startPoint x: 390, startPoint y: 240, endPoint x: 275, endPoint y: 241, distance: 114.1
click at [275, 241] on div "Все 6279 Скрытые 2099 Удалить Редактировать Со скидкой 61 Удалить Редактировать…" at bounding box center [501, 208] width 702 height 78
paste input "ружка "чорний ліс", 275"
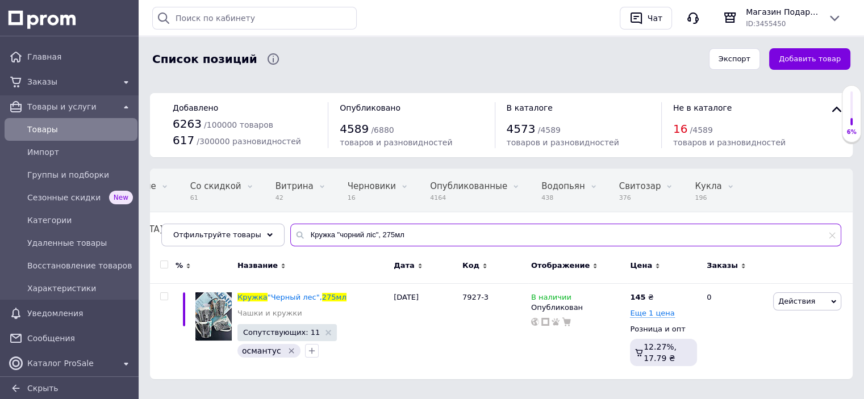
drag, startPoint x: 307, startPoint y: 227, endPoint x: 316, endPoint y: 220, distance: 11.4
click at [303, 224] on input "Кружка "чорний ліс", 275мл" at bounding box center [565, 235] width 551 height 23
paste input "Піала подвійне скло “закохана лапка» 250"
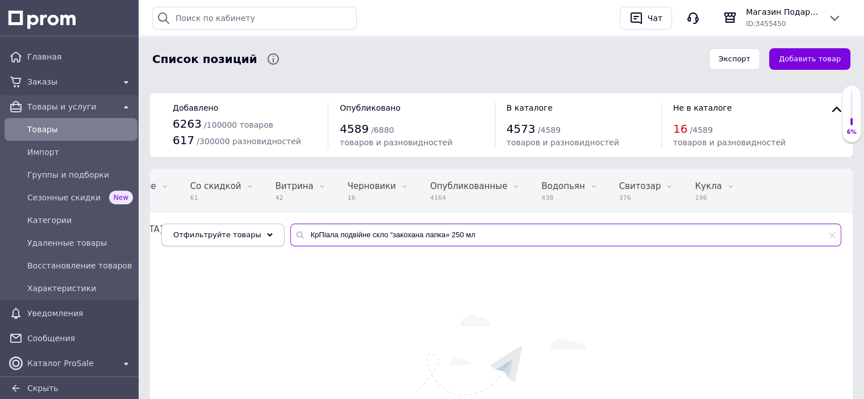
drag, startPoint x: 323, startPoint y: 235, endPoint x: 255, endPoint y: 232, distance: 68.2
click at [255, 232] on div "Отфильтруйте товары КрПіала подвійне скло “закохана лапка» 250 мл" at bounding box center [501, 235] width 680 height 23
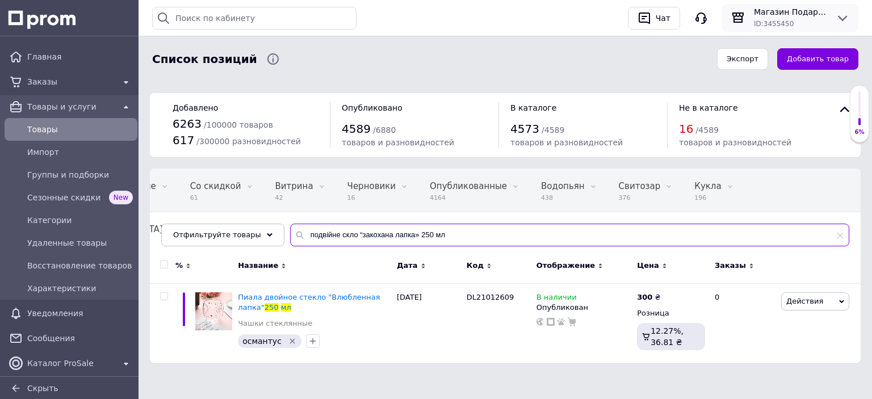
type input "подвійне скло “закохана лапка» 250 мл"
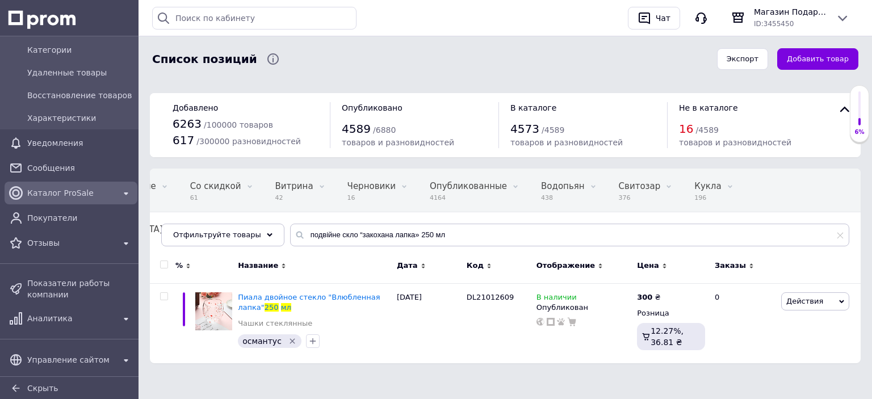
click at [57, 198] on span "Каталог ProSale" at bounding box center [70, 192] width 87 height 11
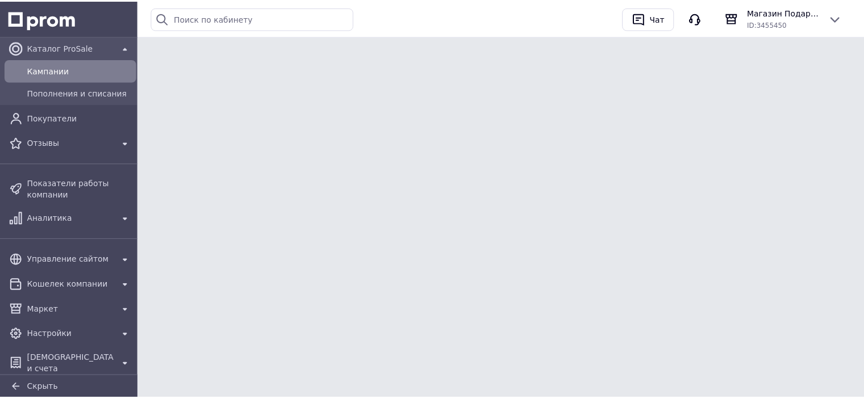
scroll to position [137, 0]
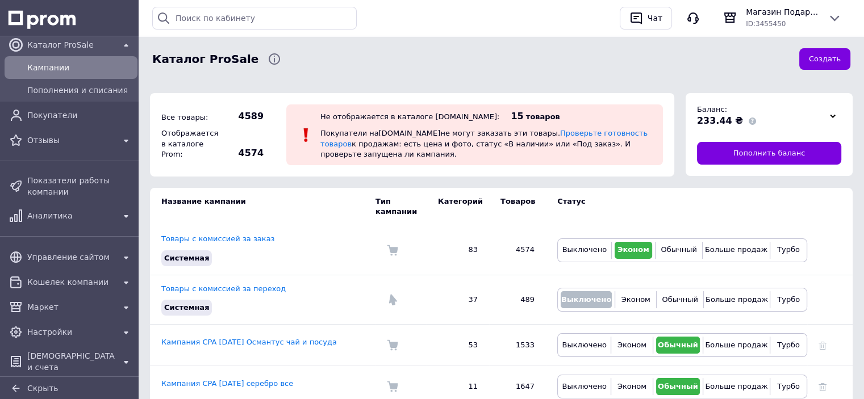
click at [829, 116] on div at bounding box center [832, 116] width 17 height 16
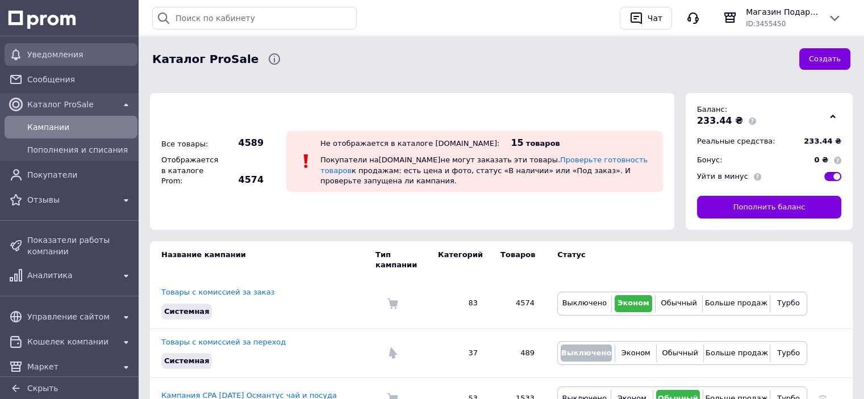
scroll to position [0, 0]
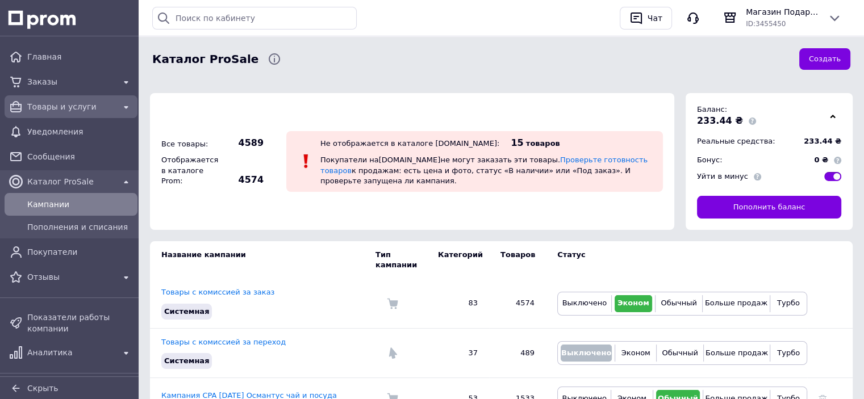
click at [36, 104] on span "Товары и услуги" at bounding box center [70, 106] width 87 height 11
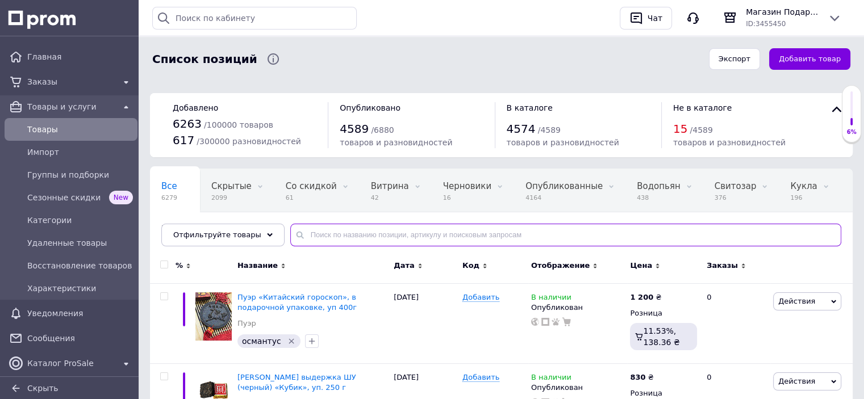
drag, startPoint x: 352, startPoint y: 233, endPoint x: 347, endPoint y: 220, distance: 13.5
click at [352, 231] on input "text" at bounding box center [565, 235] width 551 height 23
paste input "Набір бокалів 6 шт" маркіза", 200мл"
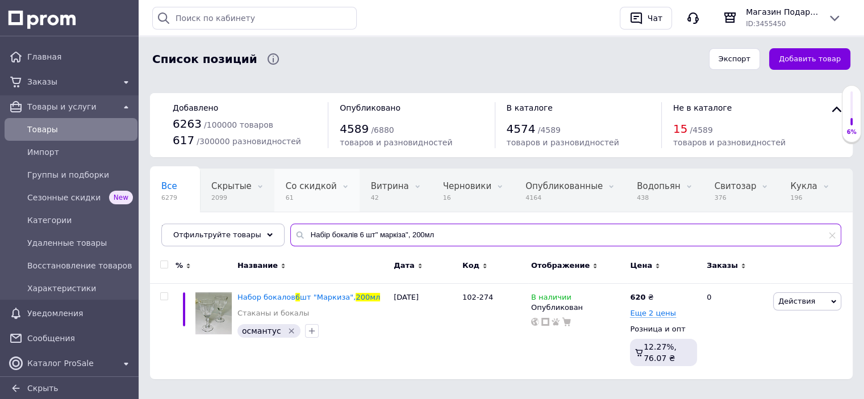
drag, startPoint x: 292, startPoint y: 237, endPoint x: 282, endPoint y: 210, distance: 28.8
click at [267, 232] on div "Отфильтруйте товары Набір бокалів 6 шт" маркіза", 200мл" at bounding box center [501, 235] width 680 height 23
paste input "елихів 325мл «золотий смарагд» 6шт"
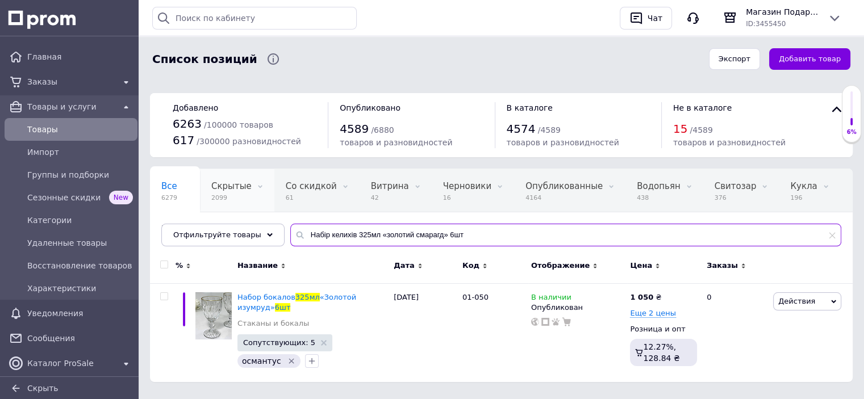
drag, startPoint x: 416, startPoint y: 238, endPoint x: 233, endPoint y: 210, distance: 185.0
click at [228, 212] on div "Все 6279 Скрытые 2099 Удалить Редактировать Со скидкой 61 Удалить Редактировать…" at bounding box center [501, 208] width 702 height 78
paste input "170"
drag, startPoint x: 391, startPoint y: 224, endPoint x: 263, endPoint y: 215, distance: 128.1
click at [265, 215] on div "Все 6279 Скрытые 2099 Удалить Редактировать Со скидкой 61 Удалить Редактировать…" at bounding box center [501, 208] width 702 height 78
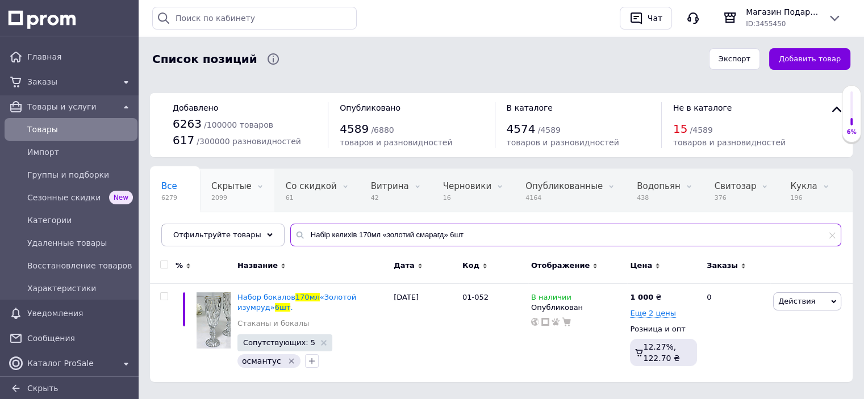
paste input "елих "кедр-міні" бірюзовий 250мл"
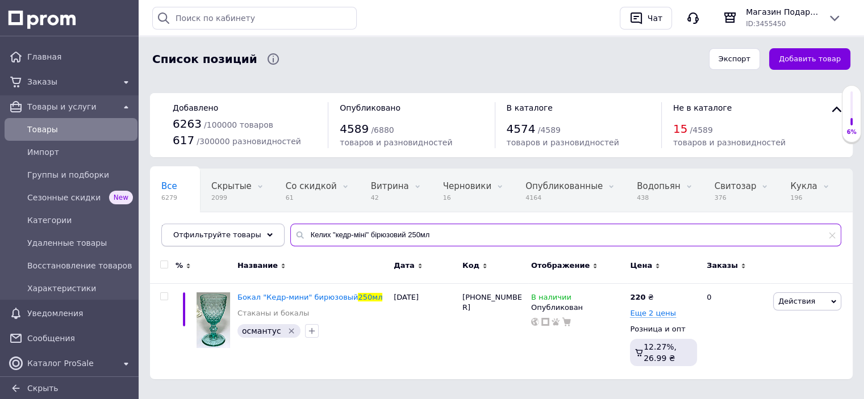
paste input "-шампанське "вінтаж" синій"
drag, startPoint x: 426, startPoint y: 241, endPoint x: 241, endPoint y: 227, distance: 185.7
click at [236, 231] on div "Отфильтруйте товары Келих "кедр-міні" бірюзовий 250мл" at bounding box center [501, 235] width 680 height 23
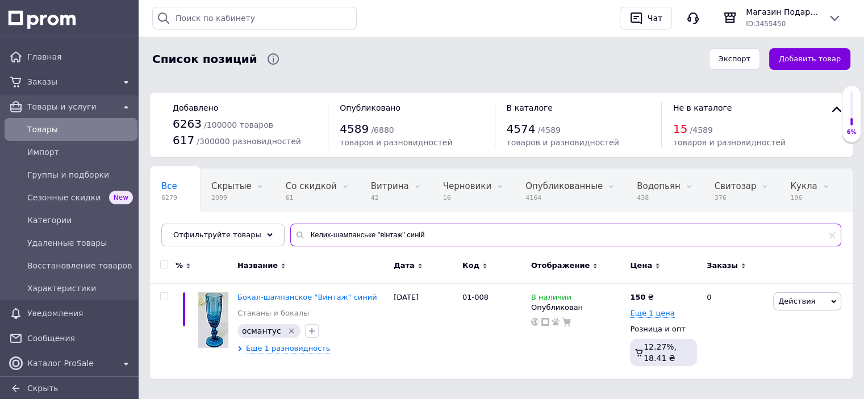
drag, startPoint x: 410, startPoint y: 233, endPoint x: 293, endPoint y: 233, distance: 117.0
click at [293, 233] on input "Келих-шампанське "вінтаж" синій" at bounding box center [565, 235] width 551 height 23
paste input "ружка скло прозора "республіка", 300 мл"
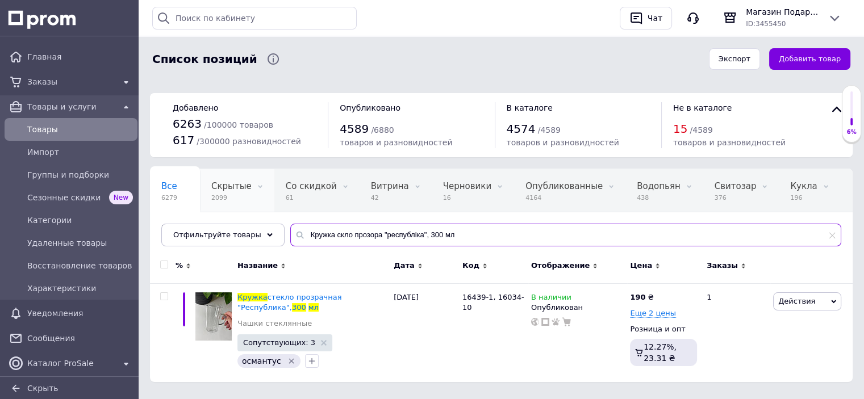
drag, startPoint x: 476, startPoint y: 235, endPoint x: 246, endPoint y: 196, distance: 233.7
click at [224, 203] on div "Все 6279 Скрытые 2099 Удалить Редактировать Со скидкой 61 Удалить Редактировать…" at bounding box center [501, 208] width 702 height 78
paste input "з двома ручками "чутки", 35"
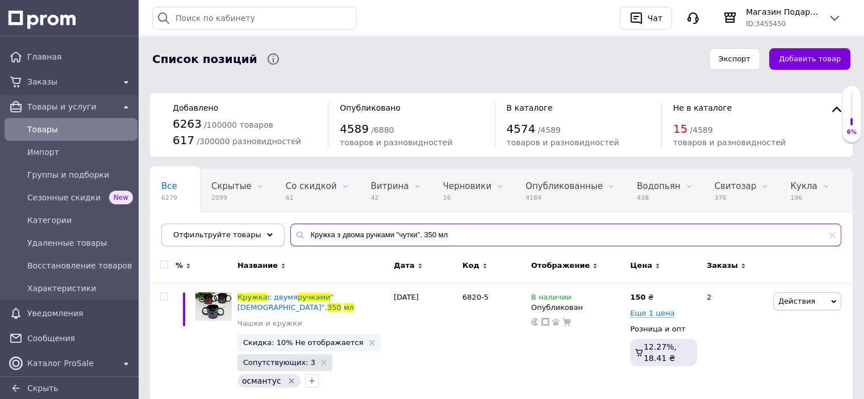
paste input "анку гуртка з трубочкою [PERSON_NAME] золотий ананас, 4"
drag, startPoint x: 436, startPoint y: 239, endPoint x: 244, endPoint y: 229, distance: 192.8
click at [244, 229] on div "Отфильтруйте товары Банку гуртка з трубочкою джар золотий ананас, 450 мл" at bounding box center [501, 235] width 680 height 23
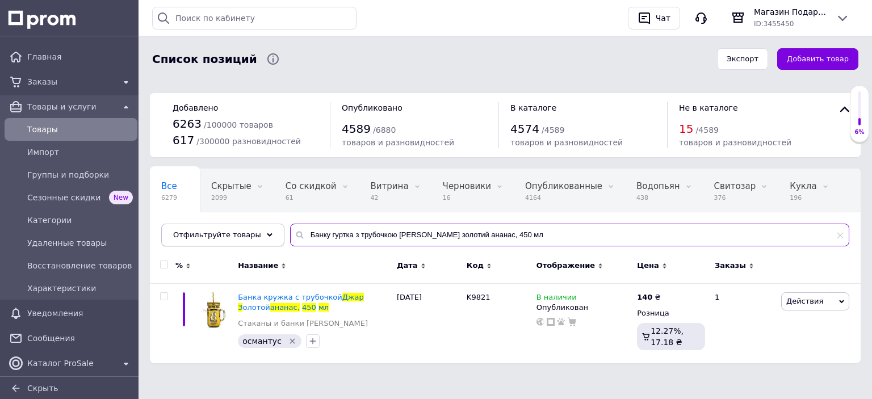
paste input "абір чашок з подвійними стінками 200 мл 2 шт, форма серце"
drag, startPoint x: 509, startPoint y: 244, endPoint x: 233, endPoint y: 224, distance: 276.7
click at [233, 224] on div "Отфильтруйте товары Банку гуртка з трубочкою джар золотий ананас, 450 мл" at bounding box center [505, 235] width 688 height 23
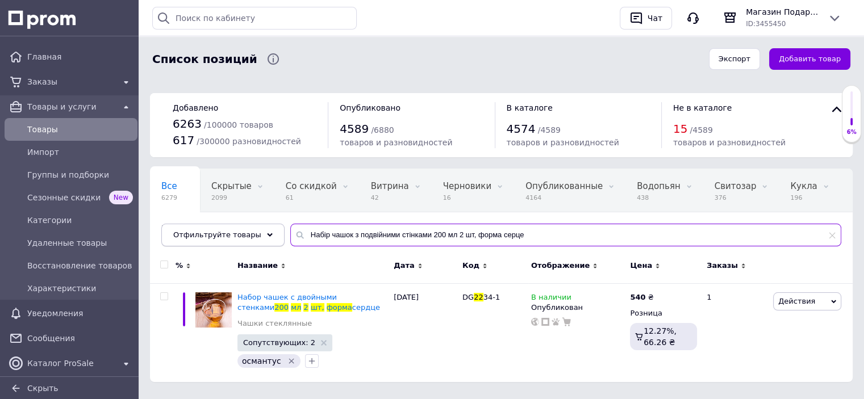
drag, startPoint x: 544, startPoint y: 237, endPoint x: 243, endPoint y: 237, distance: 301.0
click at [243, 237] on div "Отфильтруйте товары Набір чашок з подвійними стінками 200 мл 2 шт, форма серце" at bounding box center [501, 235] width 680 height 23
paste input "кляна пляшка в чохлі "посі-паки3", 420 мл"
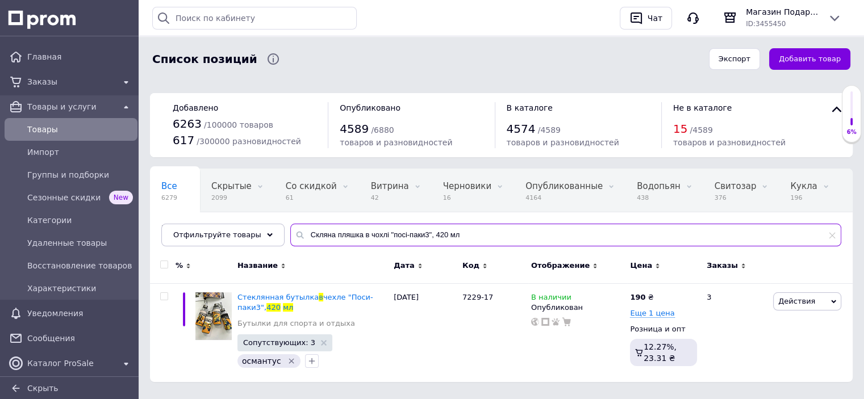
drag, startPoint x: 457, startPoint y: 240, endPoint x: 272, endPoint y: 233, distance: 184.7
click at [272, 233] on div "Все 6279 Скрытые 2099 Удалить Редактировать Со скидкой 61 Удалить Редактировать…" at bounding box center [501, 208] width 702 height 78
paste input "ухоль заварювальний з кришкою 400 мл привітний кіт"
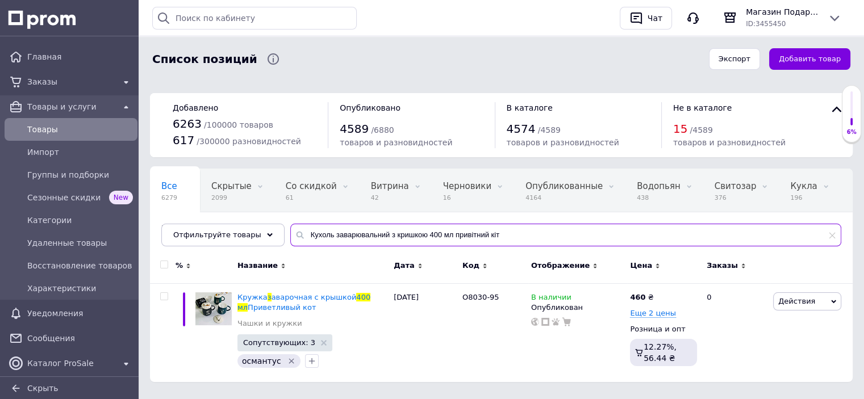
drag, startPoint x: 513, startPoint y: 234, endPoint x: 275, endPoint y: 235, distance: 238.5
click at [275, 235] on div "Все 6279 Скрытые 2099 Удалить Редактировать Со скидкой 61 Удалить Редактировать…" at bounding box center [501, 208] width 702 height 78
paste input "ляшка пластикова "[PERSON_NAME]", 550мл"
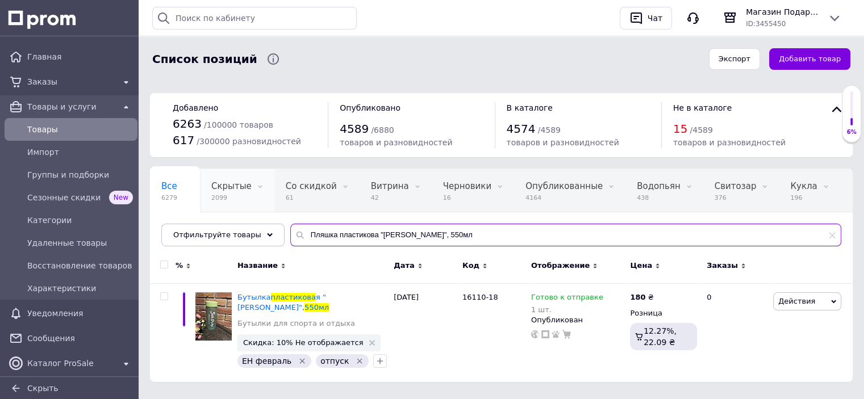
drag, startPoint x: 438, startPoint y: 232, endPoint x: 251, endPoint y: 204, distance: 189.5
click at [256, 220] on div "Все 6279 Скрытые 2099 Удалить Редактировать Со скидкой 61 Удалить Редактировать…" at bounding box center [501, 208] width 702 height 78
paste input "астикова пляшка "літо", 750"
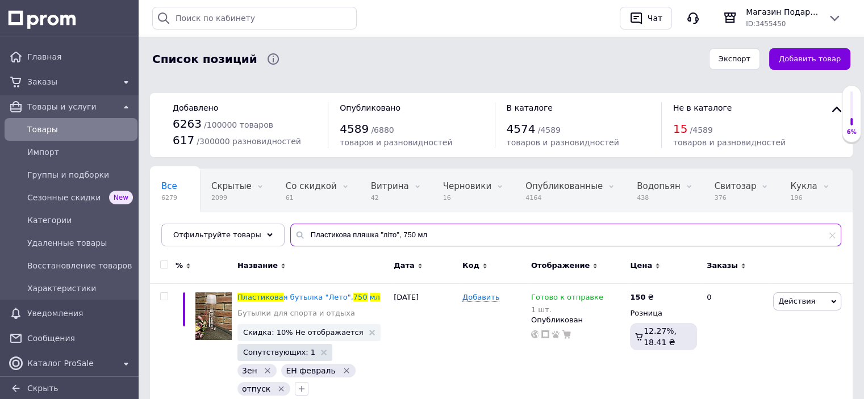
drag, startPoint x: 439, startPoint y: 233, endPoint x: 275, endPoint y: 231, distance: 164.1
click at [275, 231] on div "Все 6279 Скрытые 2099 Удалить Редактировать Со скидкой 61 Удалить Редактировать…" at bounding box center [501, 208] width 702 height 78
paste input "портивна пляшка для води "дао" 60"
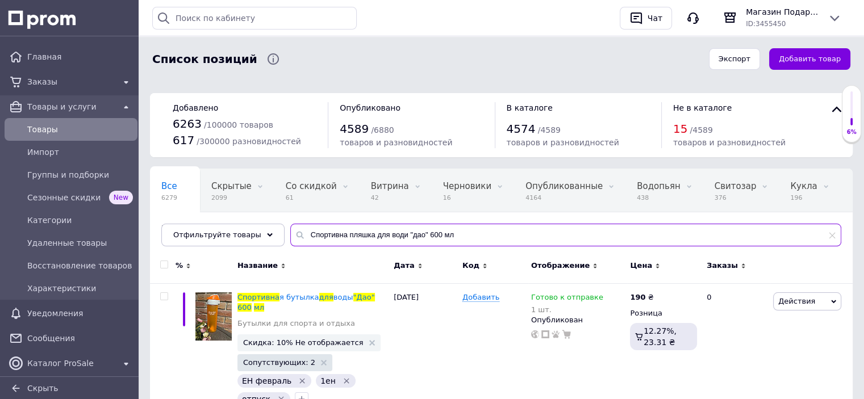
paste input "іала подвійне скло “рожева лапка» 25"
drag, startPoint x: 455, startPoint y: 242, endPoint x: 248, endPoint y: 215, distance: 209.1
click at [232, 220] on div "Все 6279 Скрытые 2099 Удалить Редактировать Со скидкой 61 Удалить Редактировать…" at bounding box center [501, 208] width 702 height 78
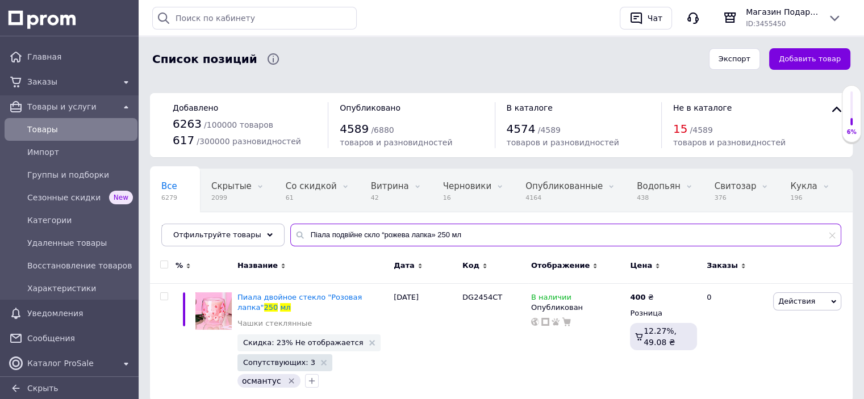
paste input "арілки овальні 2 шт "райдужний металік""
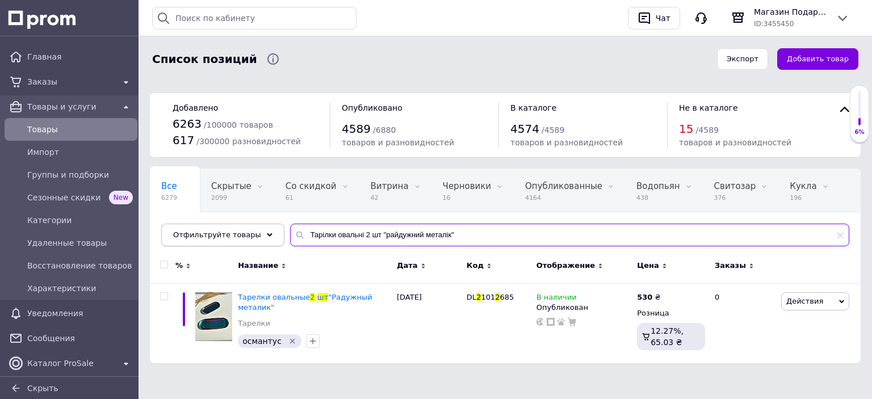
drag, startPoint x: 423, startPoint y: 239, endPoint x: 244, endPoint y: 232, distance: 179.6
click at [244, 232] on div "Отфильтруйте товары Тарілки овальні 2 шт "райдужний металік"" at bounding box center [505, 235] width 688 height 23
paste input "абір келихів тюльпан 6 шт"
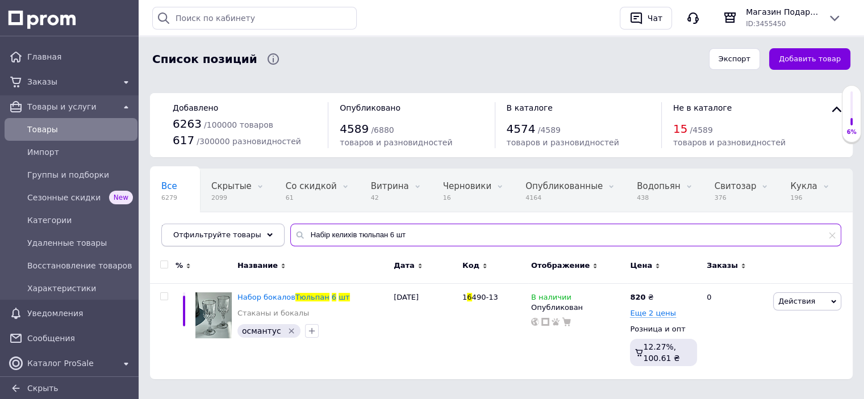
drag, startPoint x: 351, startPoint y: 241, endPoint x: 218, endPoint y: 226, distance: 133.7
click at [218, 226] on div "Отфильтруйте товары Набір келихів тюльпан 6 шт" at bounding box center [501, 235] width 680 height 23
paste input "жар банку веселка, 450 мл"
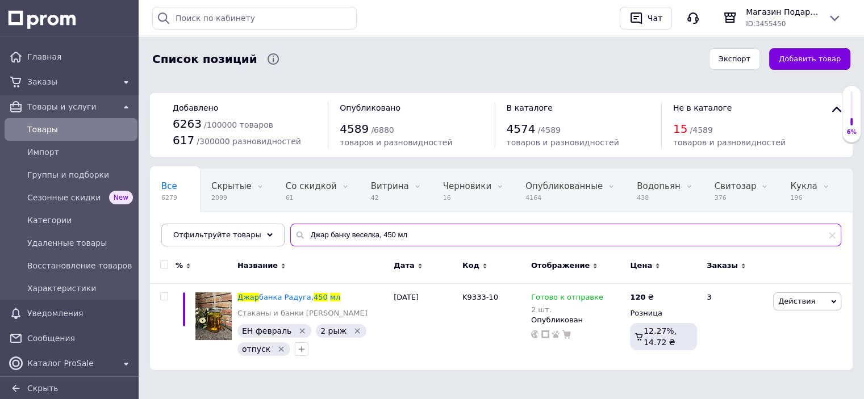
type input "Джар банку веселка, 450 мл"
